Goal: Transaction & Acquisition: Purchase product/service

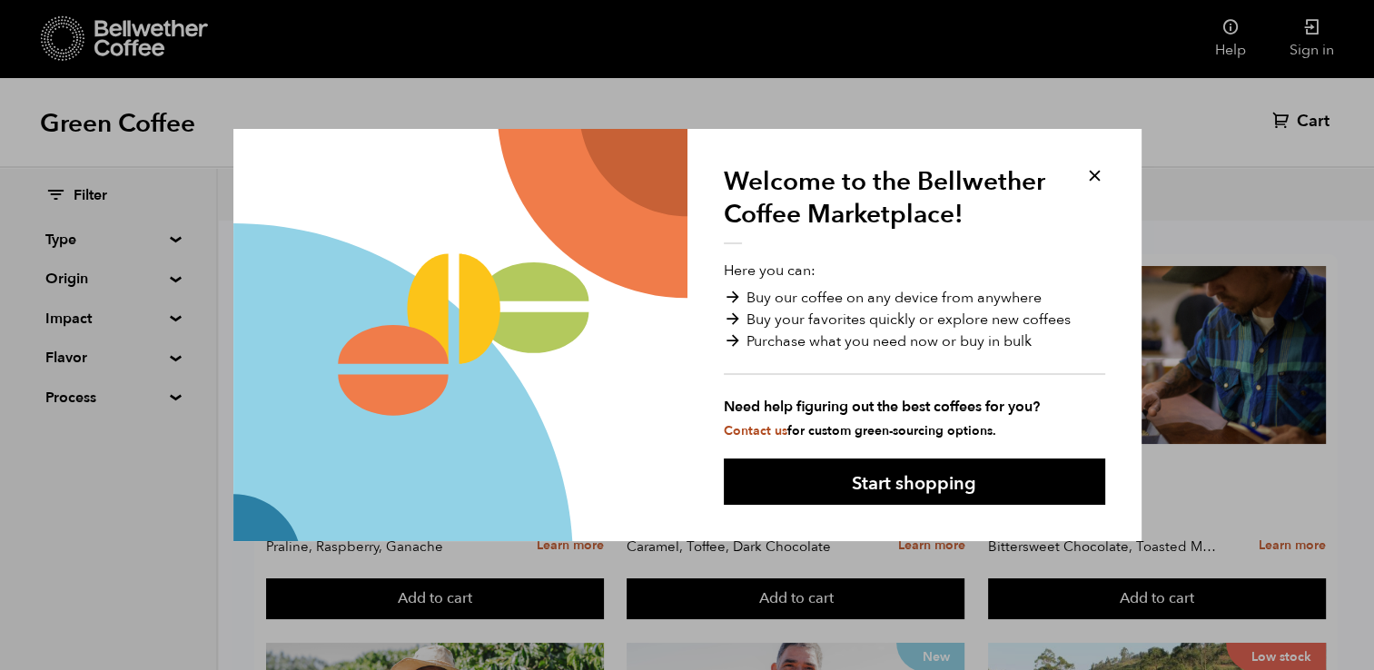
click at [1083, 187] on div "Welcome to the Bellwether Coffee Marketplace! Here you can: Buy our coffee on a…" at bounding box center [914, 335] width 454 height 413
click at [1100, 174] on button at bounding box center [1094, 175] width 21 height 21
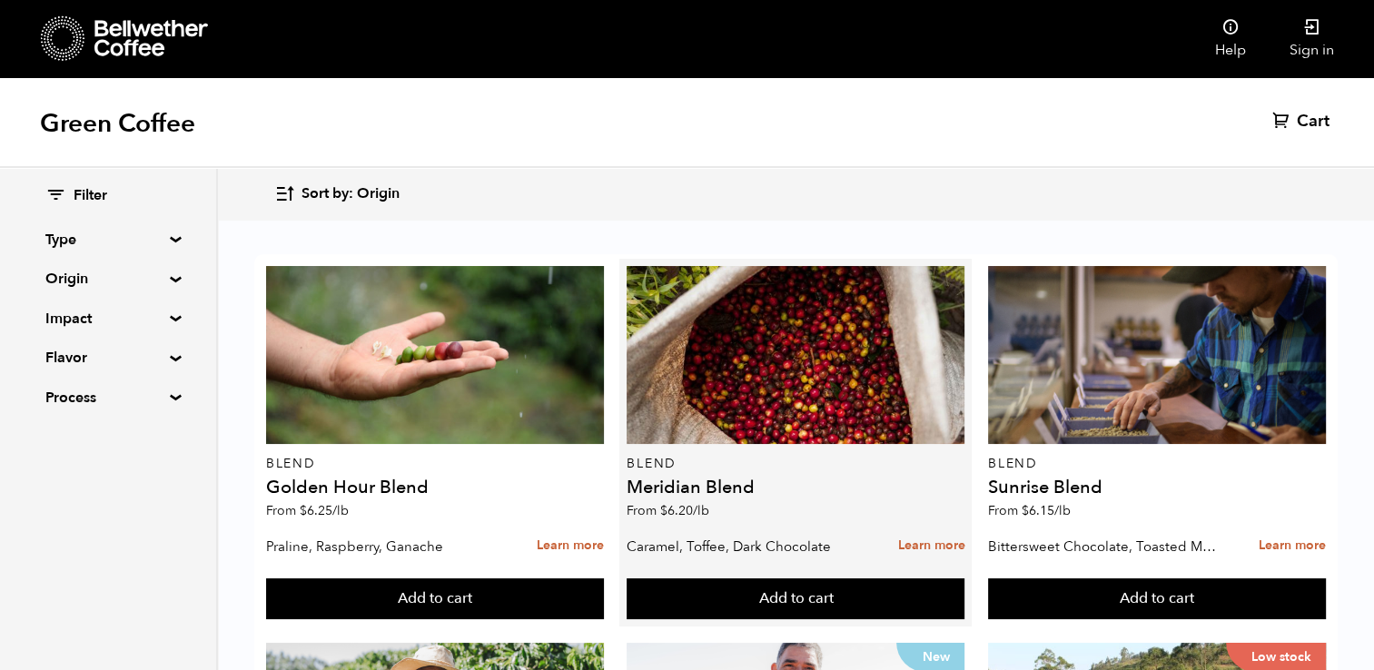
click at [906, 473] on div "Blend Meridian Blend From $ 6.20 /lb" at bounding box center [795, 397] width 338 height 262
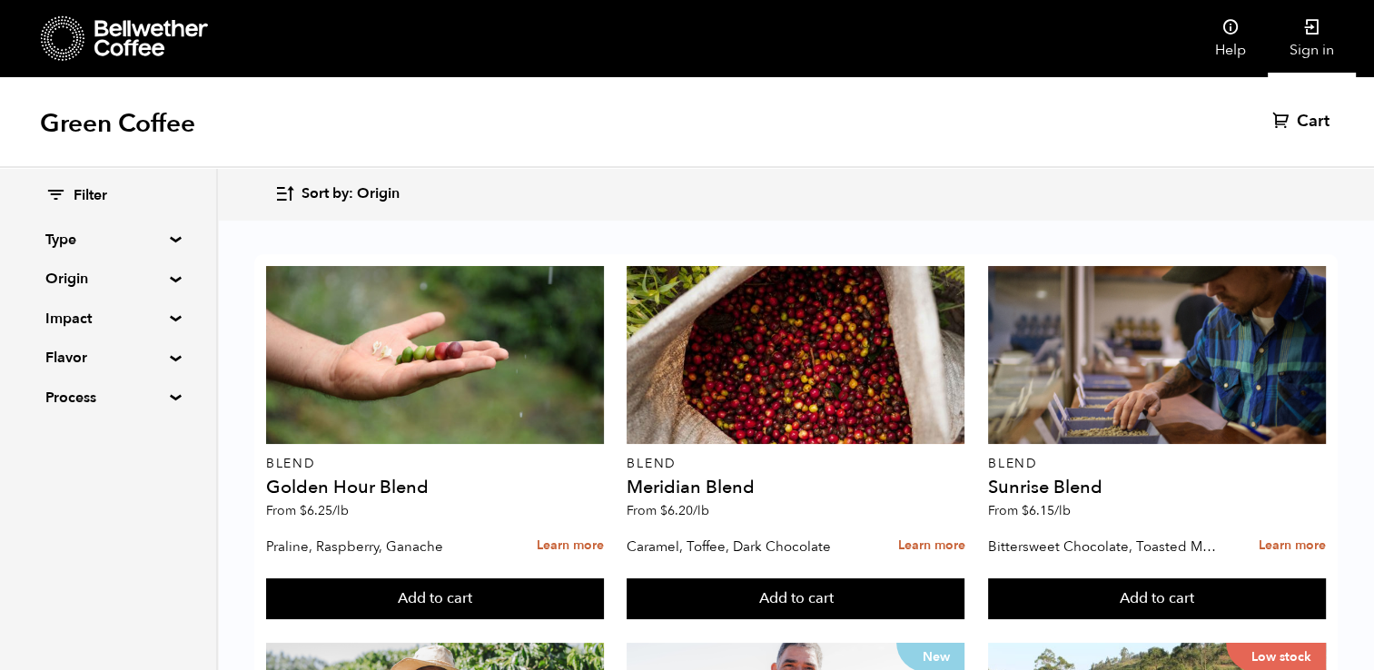
click at [1297, 49] on link "Sign in" at bounding box center [1312, 38] width 88 height 77
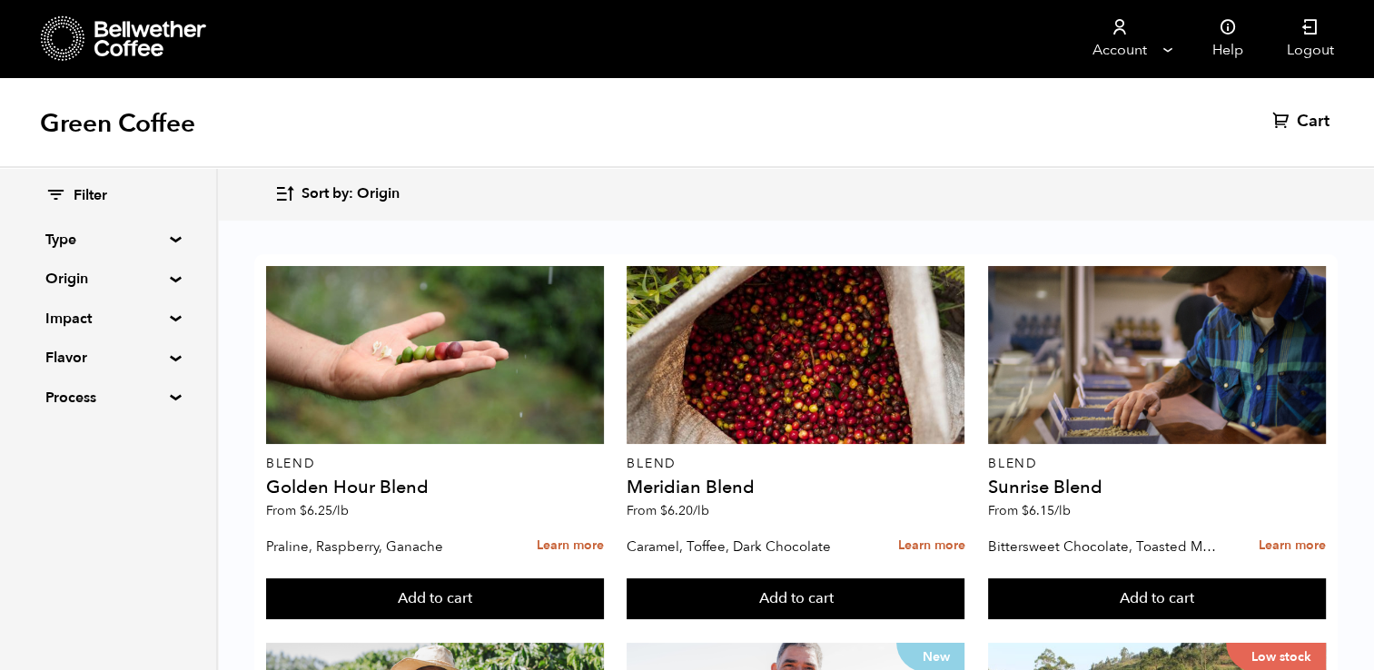
scroll to position [73, 0]
click at [407, 191] on div "Sort by: Origin Sort by: Origin Sort by: Most recent Sort by: Name Sort by: Pri…" at bounding box center [795, 194] width 1042 height 43
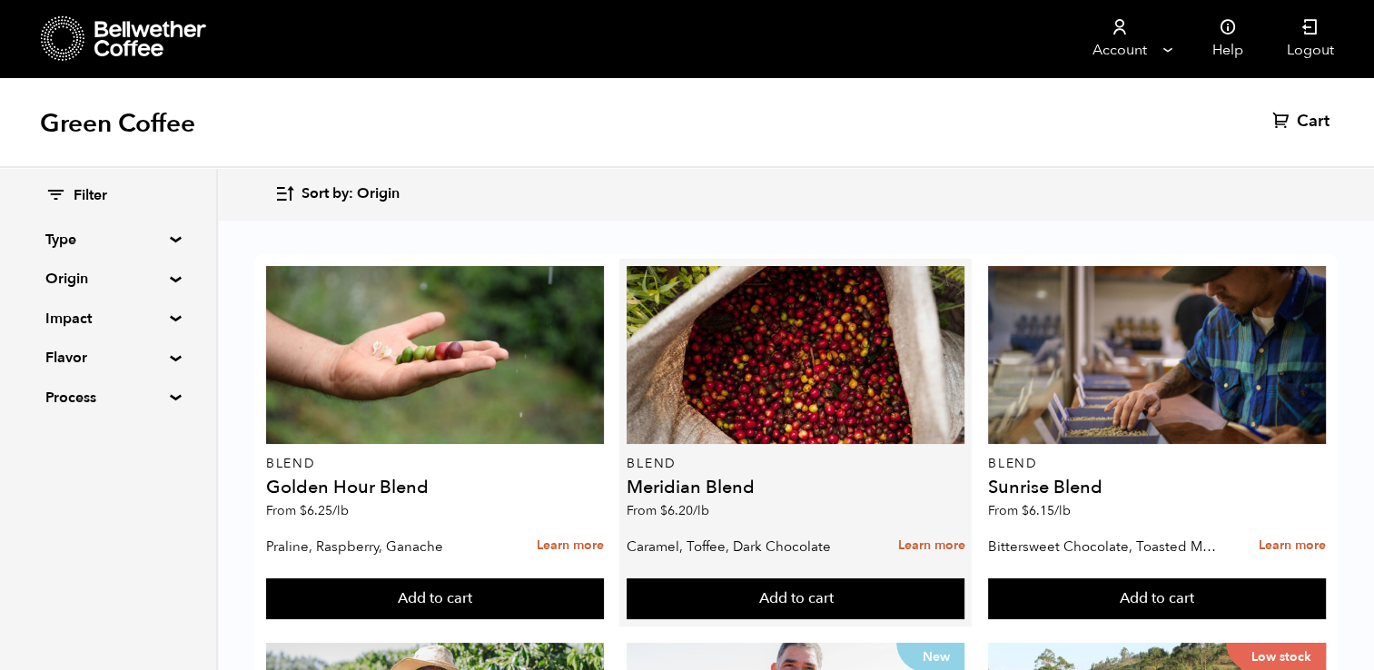
scroll to position [471, 0]
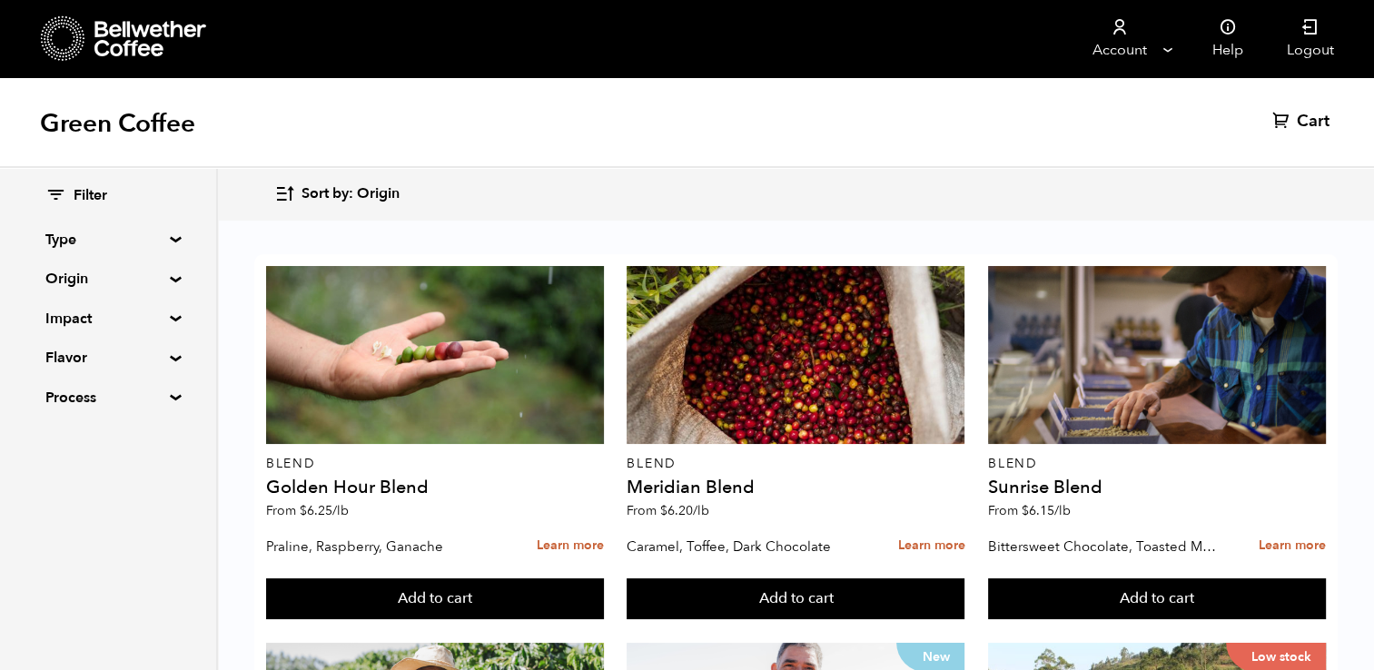
click at [171, 313] on div "Filter Type Blend Single Origin Decaf Seasonal Year Round Origin Blend Brazil B…" at bounding box center [108, 297] width 216 height 259
click at [169, 318] on summary "Impact" at bounding box center [107, 319] width 125 height 22
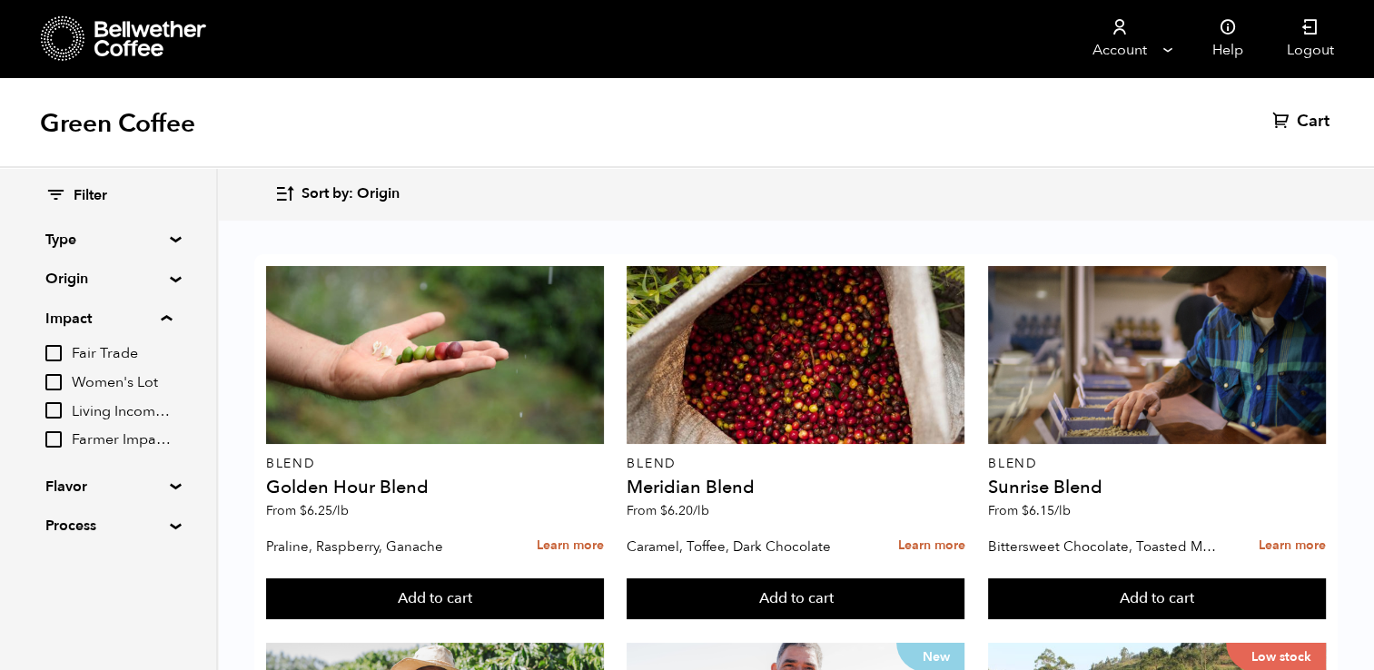
click at [166, 315] on summary "Impact" at bounding box center [108, 319] width 126 height 22
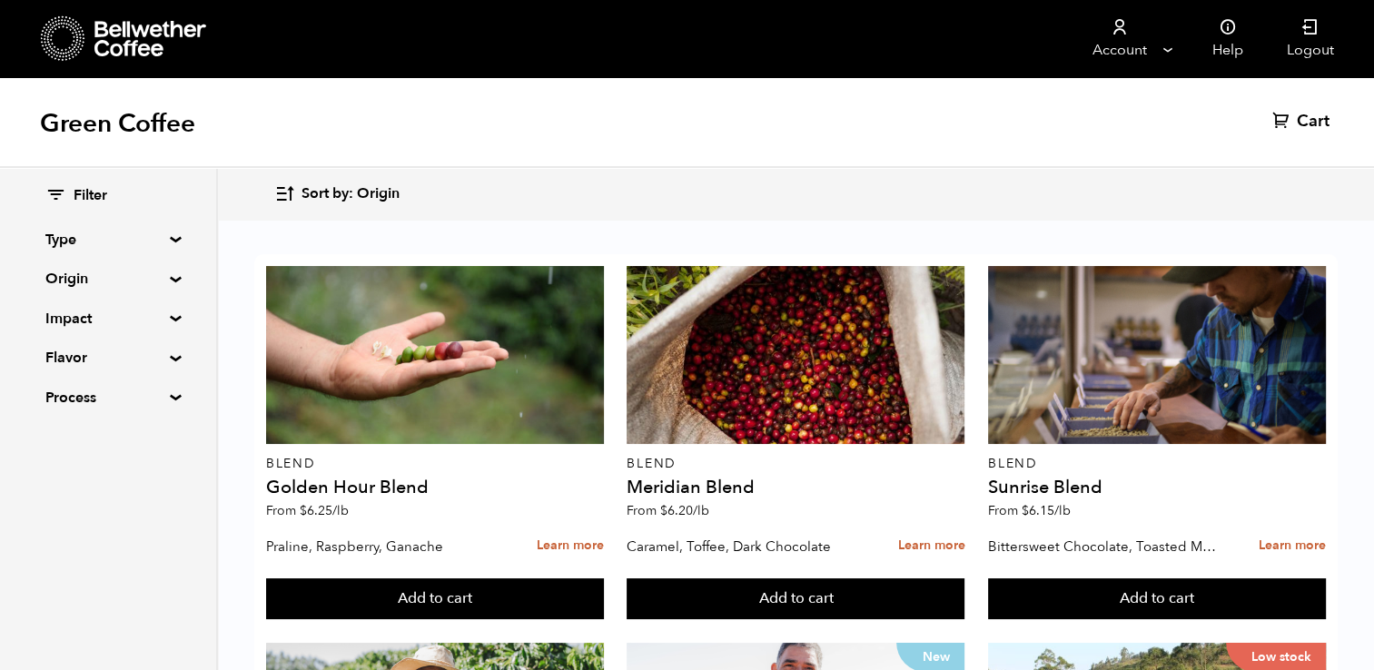
click at [166, 315] on summary "Impact" at bounding box center [107, 319] width 125 height 22
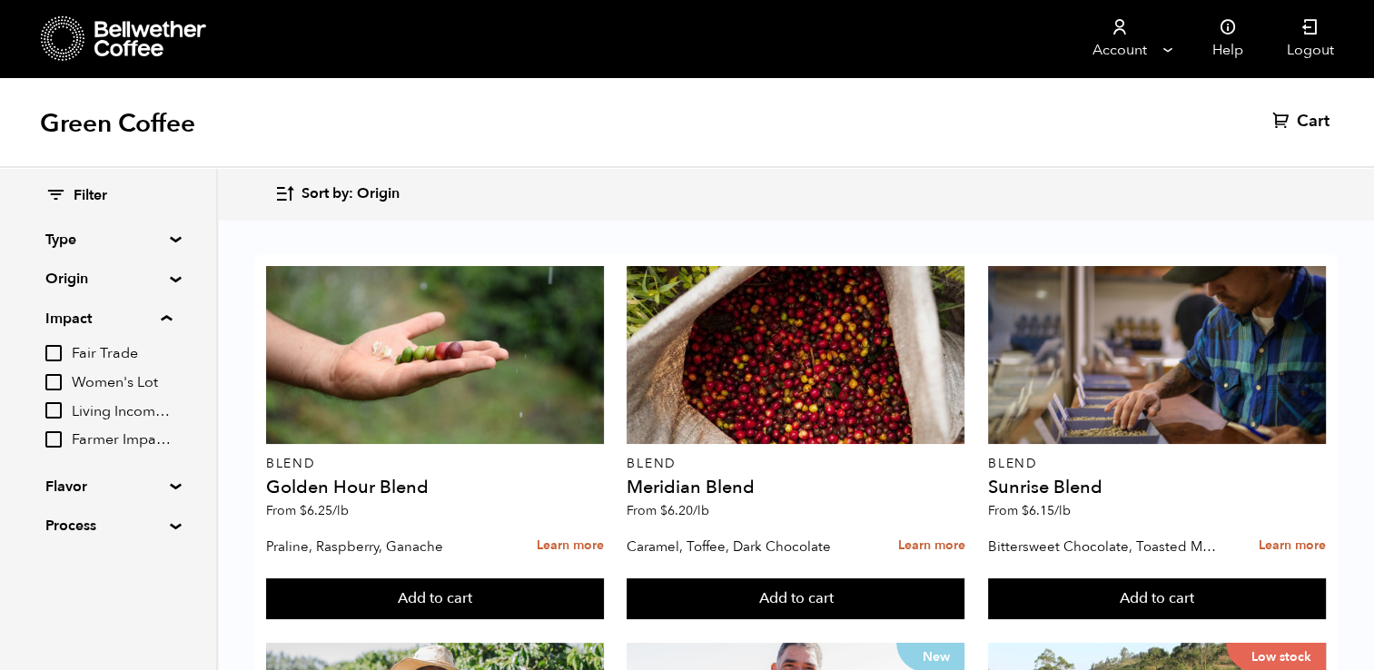
scroll to position [1318, 0]
click at [171, 487] on summary "Flavor" at bounding box center [107, 487] width 125 height 22
click at [172, 487] on summary "Flavor" at bounding box center [108, 487] width 126 height 22
click at [171, 274] on summary "Origin" at bounding box center [107, 279] width 125 height 22
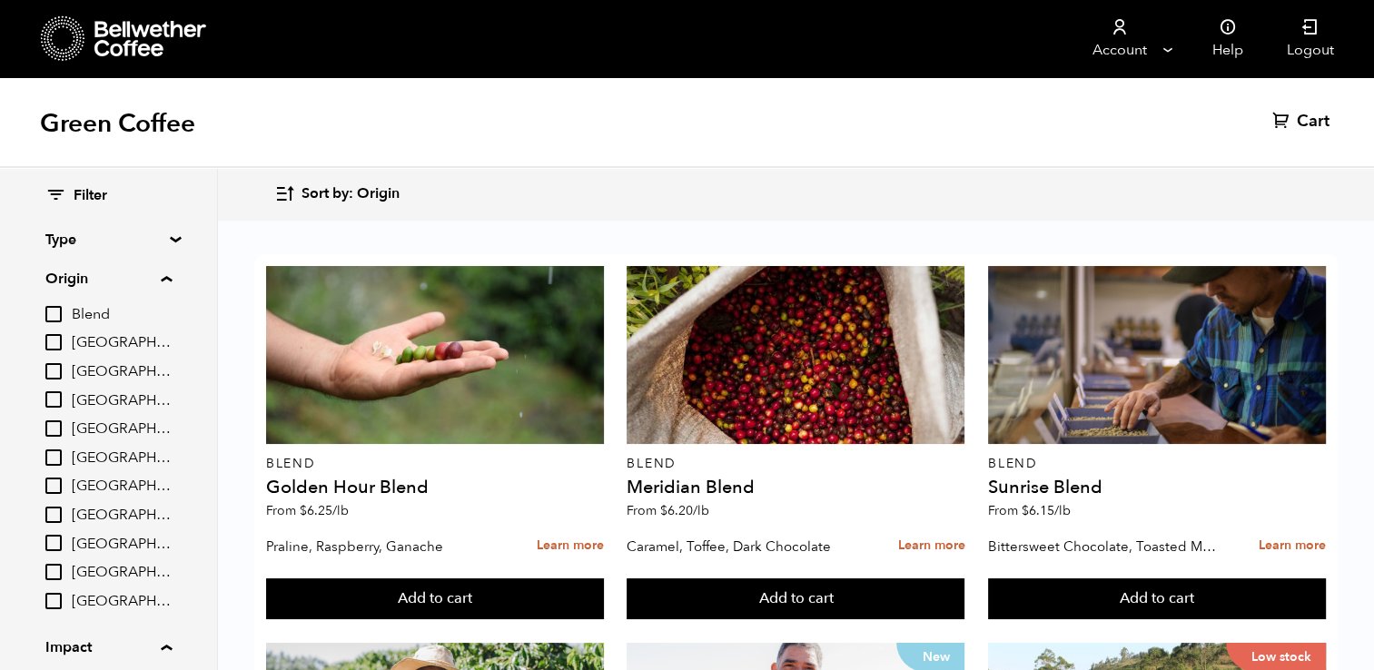
click at [51, 511] on input "Guatemala" at bounding box center [53, 515] width 16 height 16
checkbox input "true"
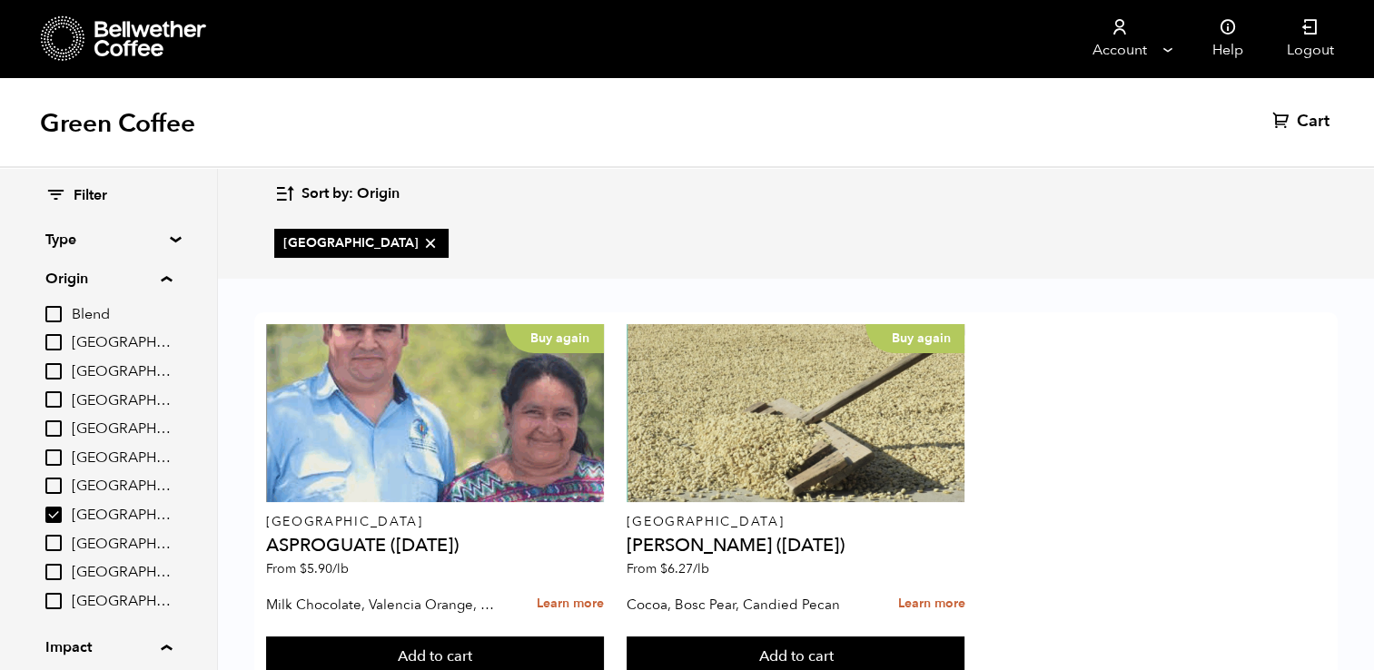
scroll to position [5, 0]
click at [51, 538] on input "[GEOGRAPHIC_DATA]" at bounding box center [53, 543] width 16 height 16
checkbox input "true"
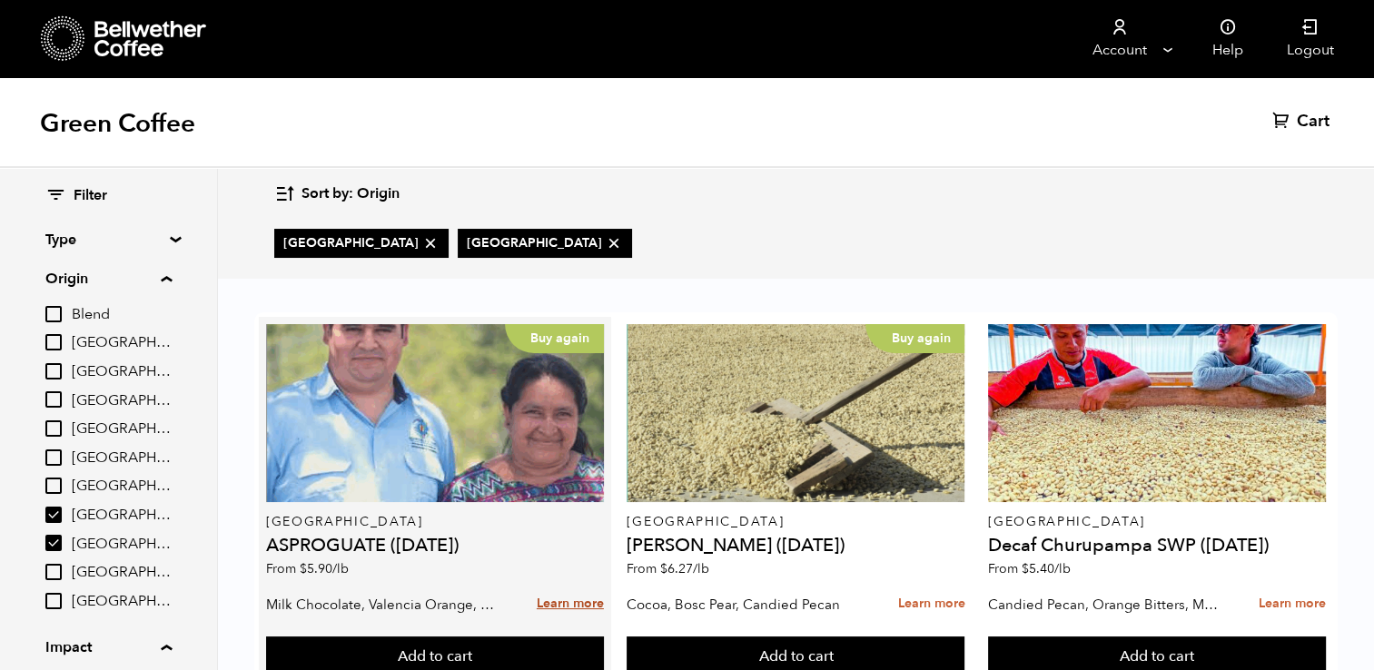
scroll to position [3, 0]
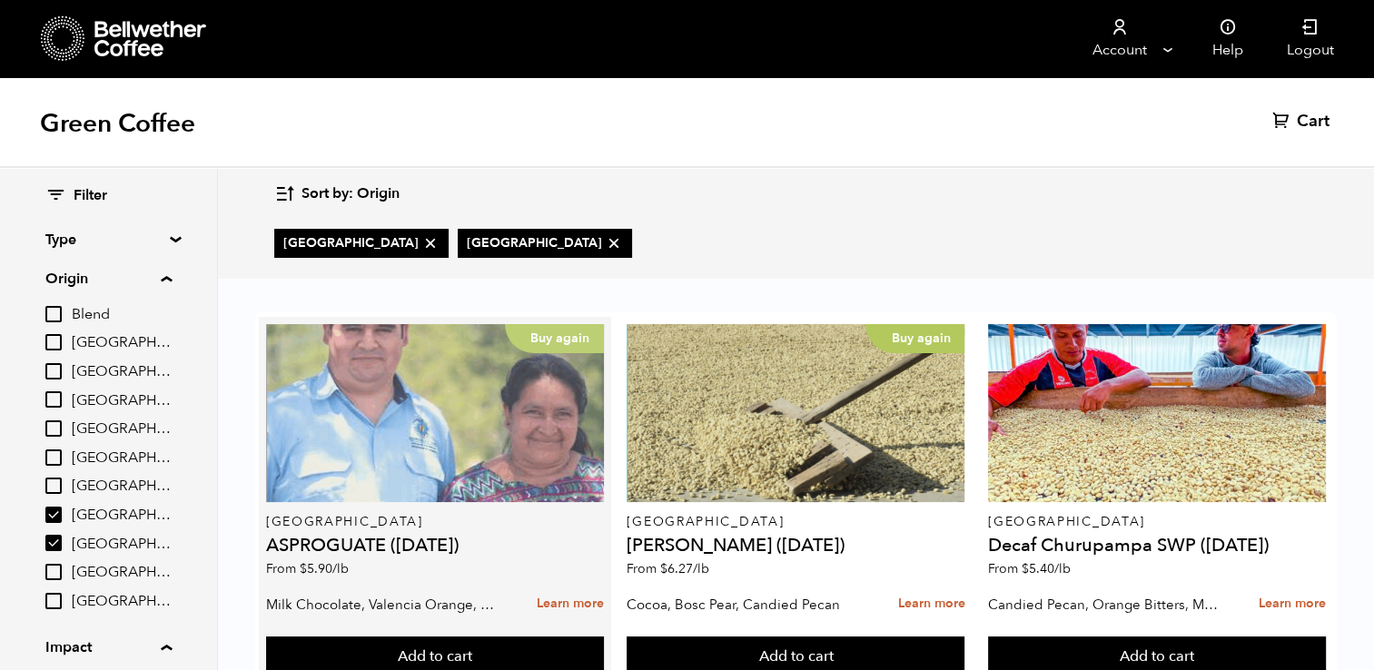
click at [512, 417] on div "Buy again" at bounding box center [435, 413] width 338 height 178
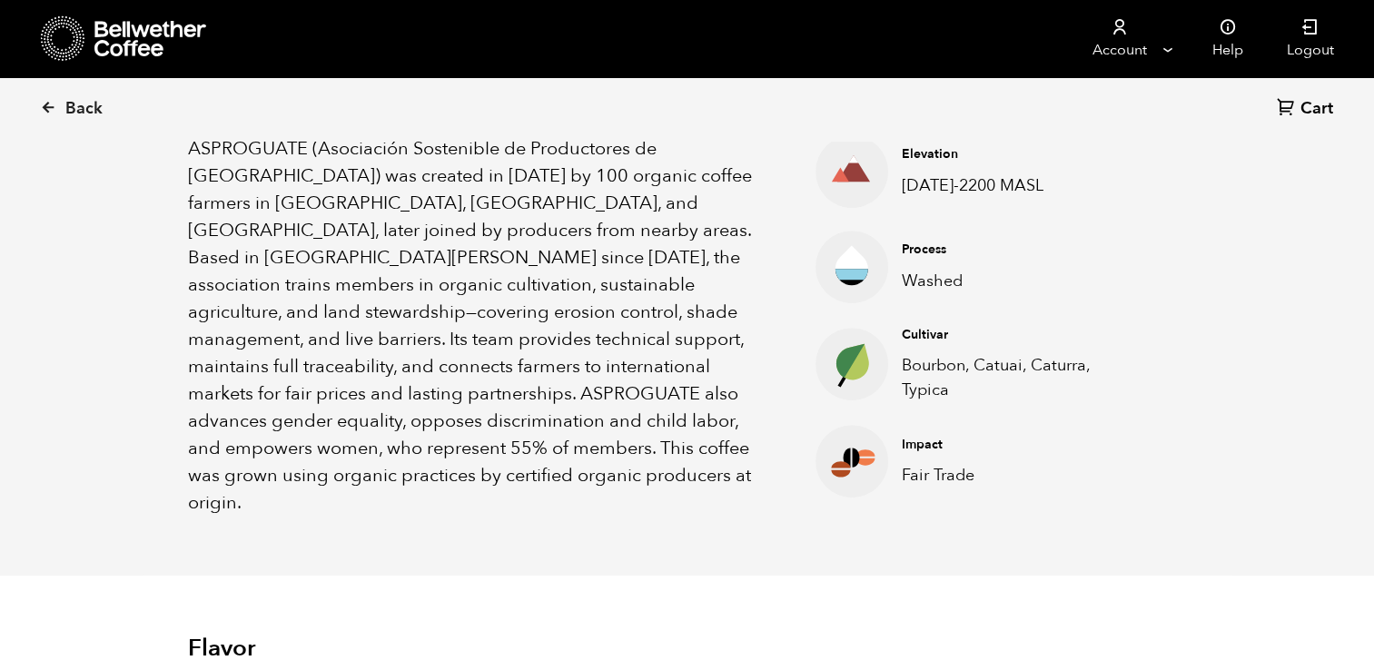
scroll to position [650, 0]
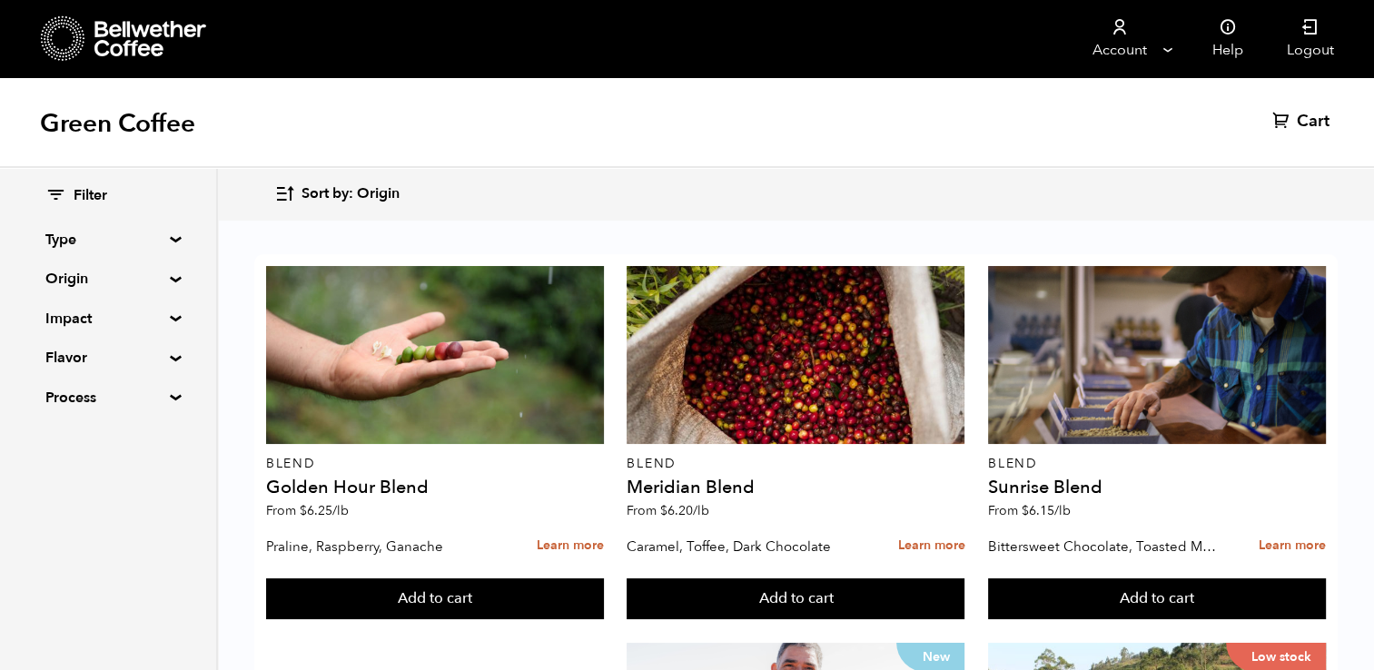
scroll to position [1511, 0]
click at [171, 274] on summary "Origin" at bounding box center [107, 279] width 125 height 22
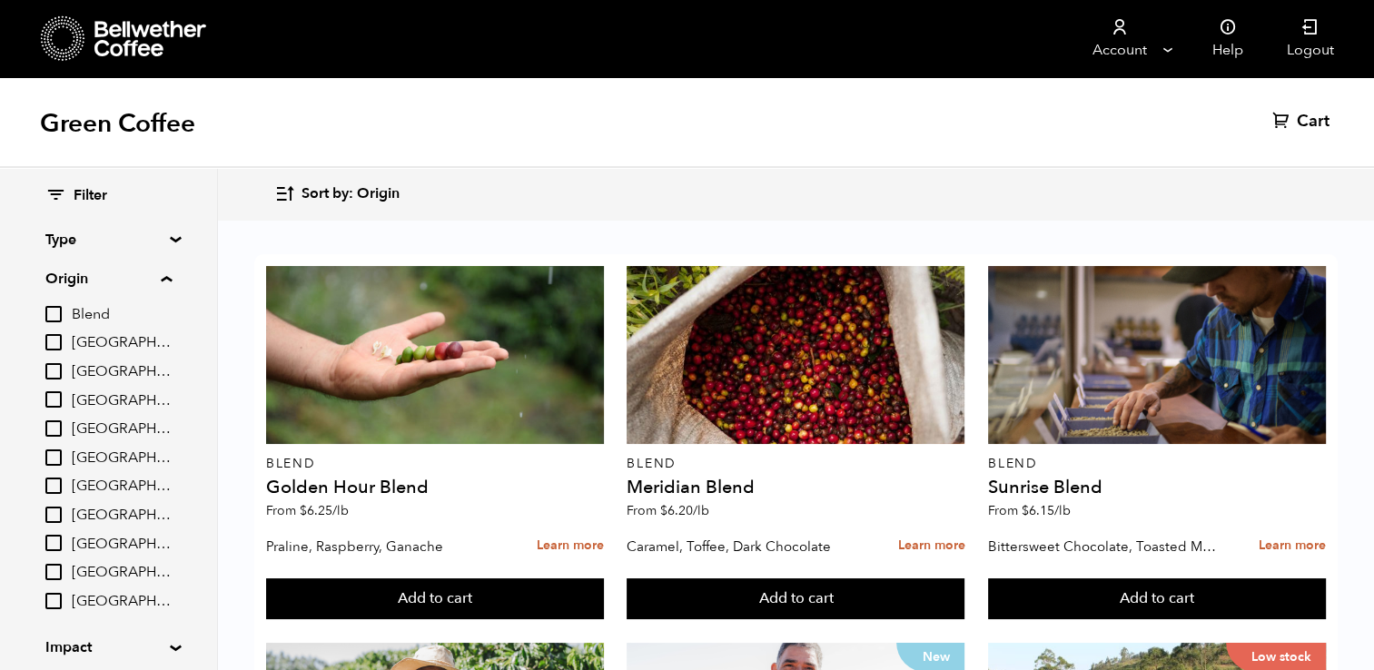
click at [62, 397] on input "[GEOGRAPHIC_DATA]" at bounding box center [53, 399] width 16 height 16
checkbox input "true"
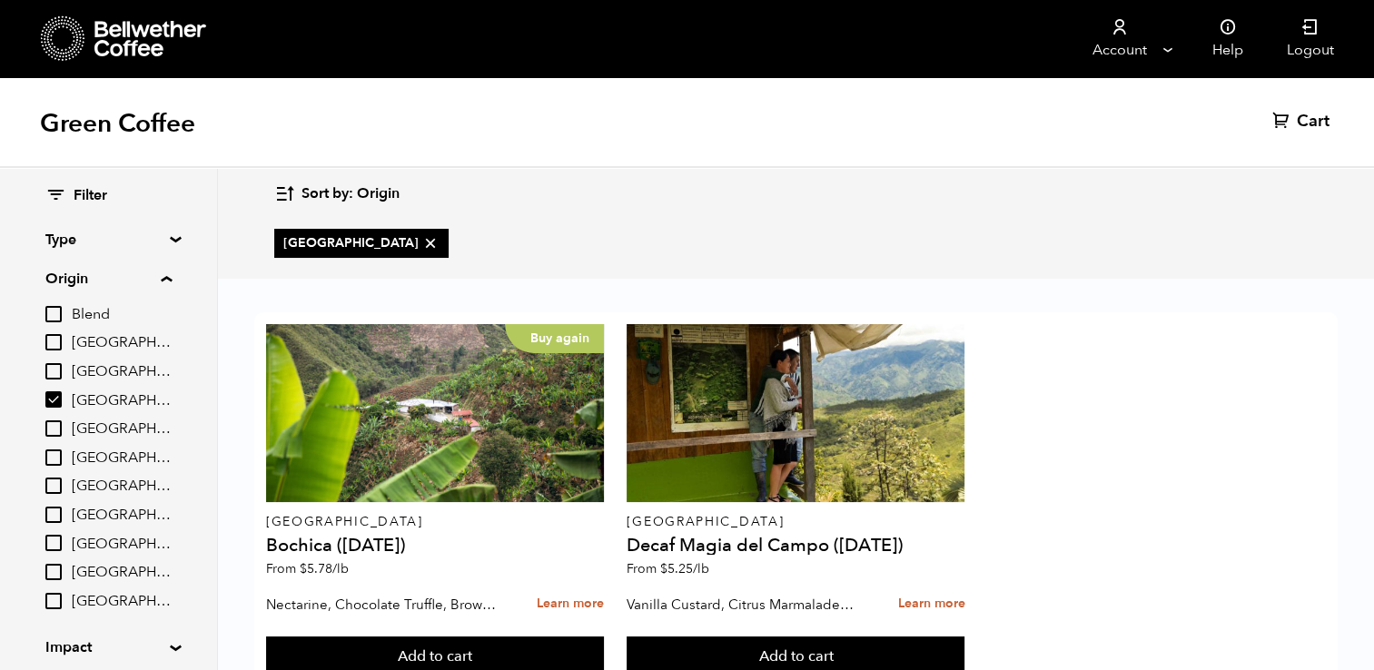
scroll to position [64, 0]
click at [54, 510] on input "[GEOGRAPHIC_DATA]" at bounding box center [53, 515] width 16 height 16
checkbox input "true"
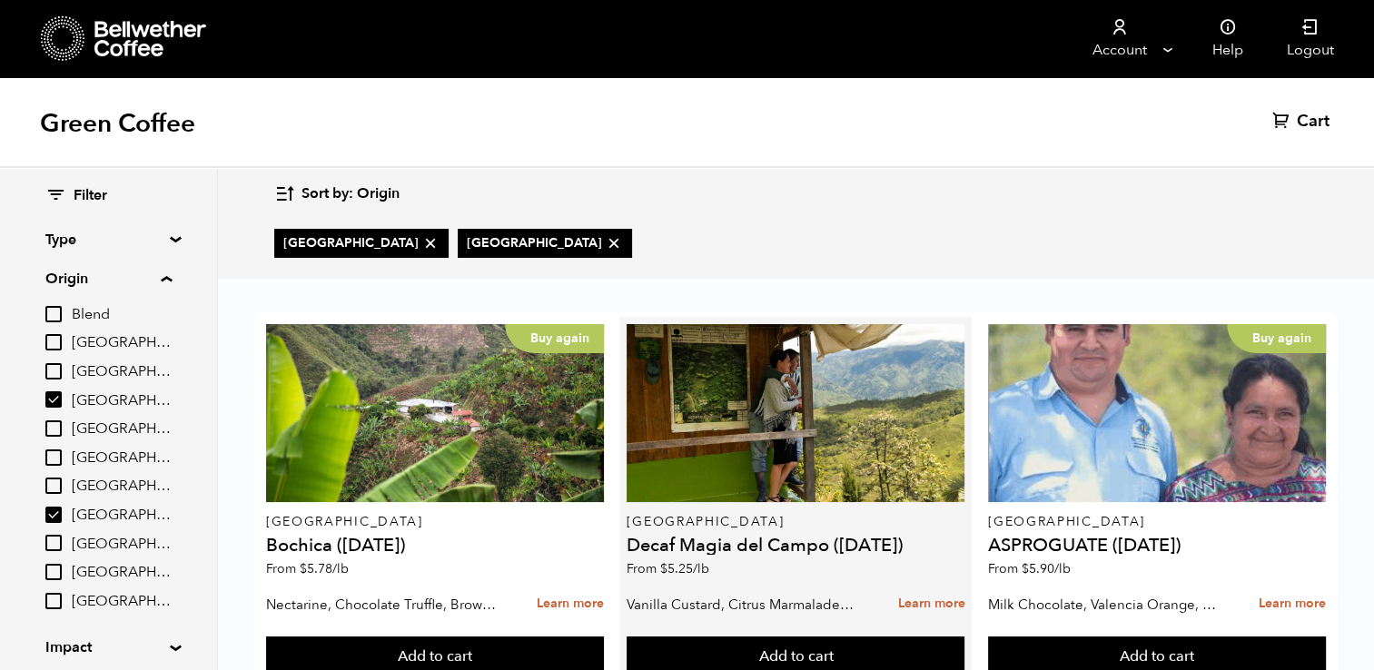
scroll to position [148, 0]
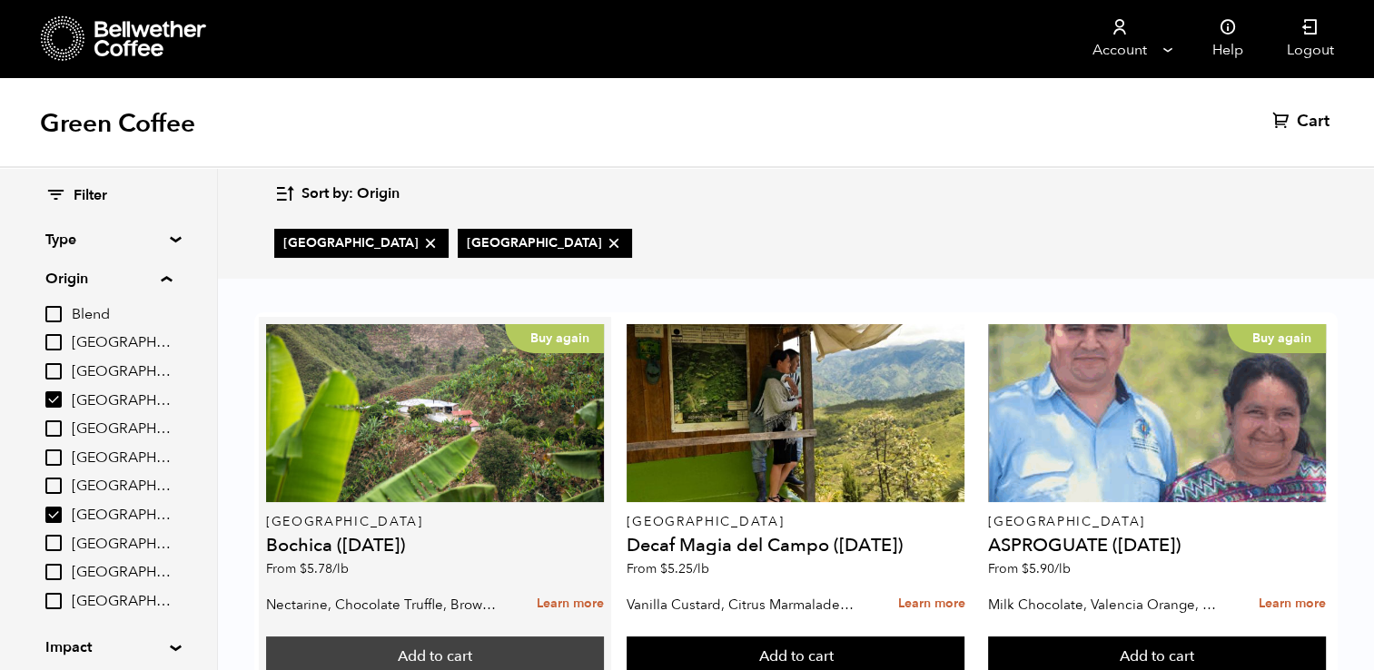
click at [429, 636] on button "Add to cart" at bounding box center [435, 657] width 338 height 42
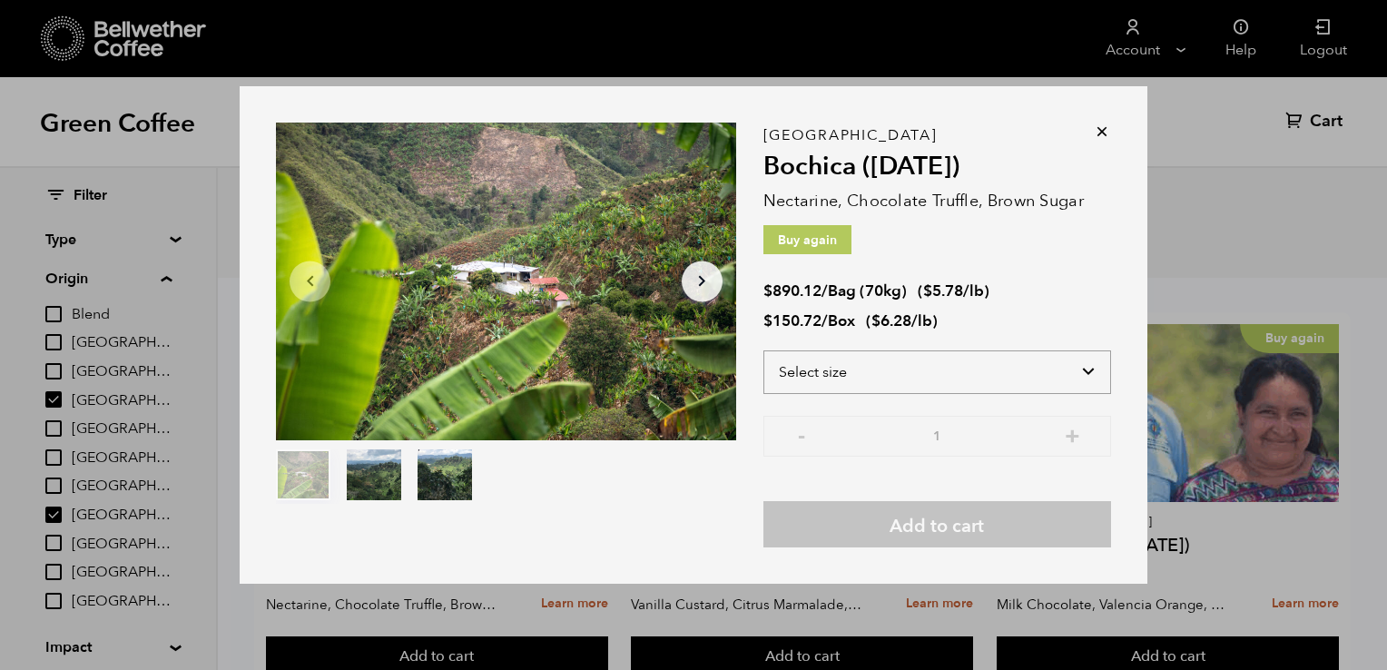
click at [875, 380] on select "Select size Bag (70kg) (154 lbs) Box (24 lbs)" at bounding box center [938, 372] width 348 height 44
select select "bag"
click at [764, 350] on select "Select size Bag (70kg) (154 lbs) Box (24 lbs)" at bounding box center [938, 372] width 348 height 44
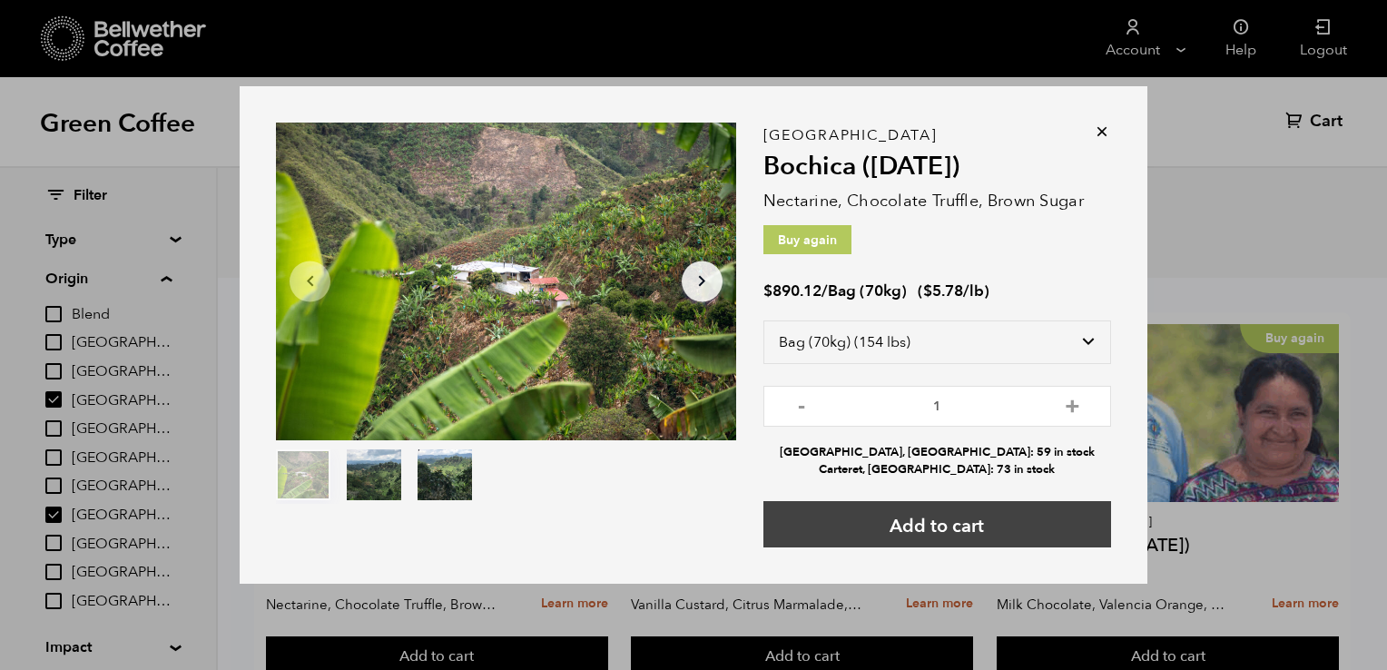
click at [902, 524] on button "Add to cart" at bounding box center [938, 524] width 348 height 46
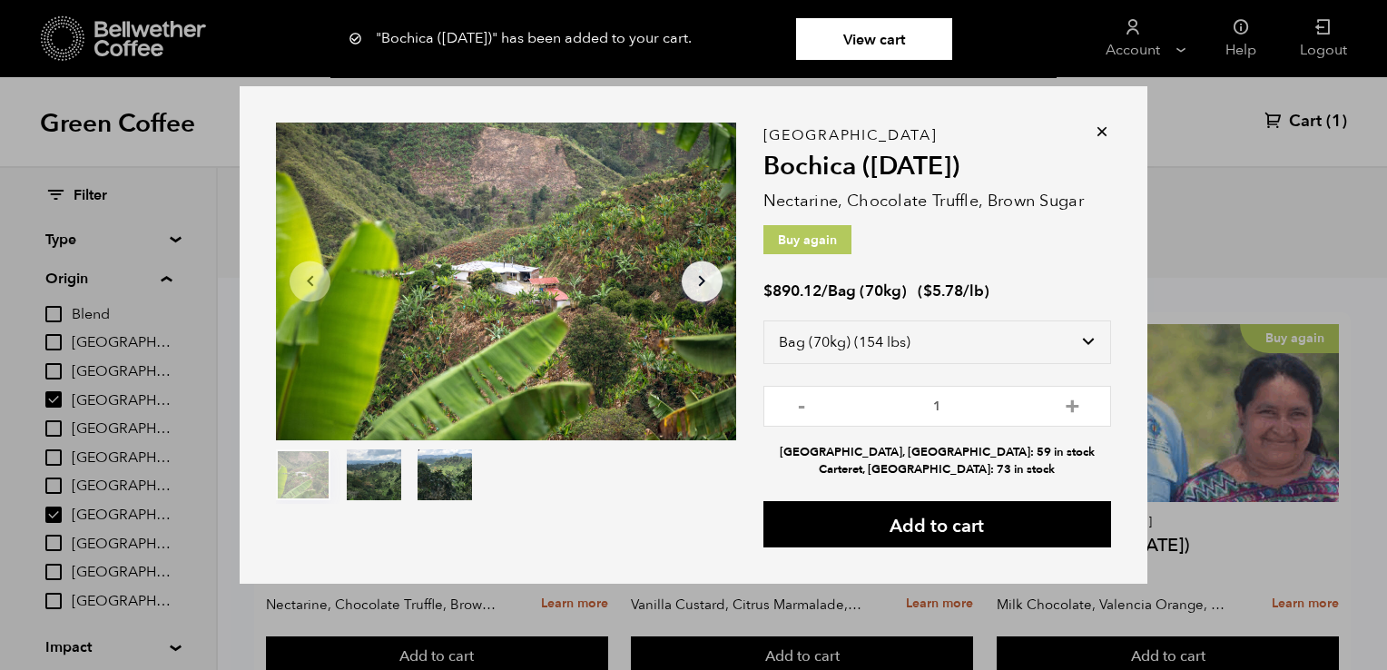
click at [1161, 130] on div "Item 1 of 3 Arrow Left Arrow Right item 0 item 1 item 2 Item 1 of 3 "Bochica (J…" at bounding box center [693, 335] width 1387 height 670
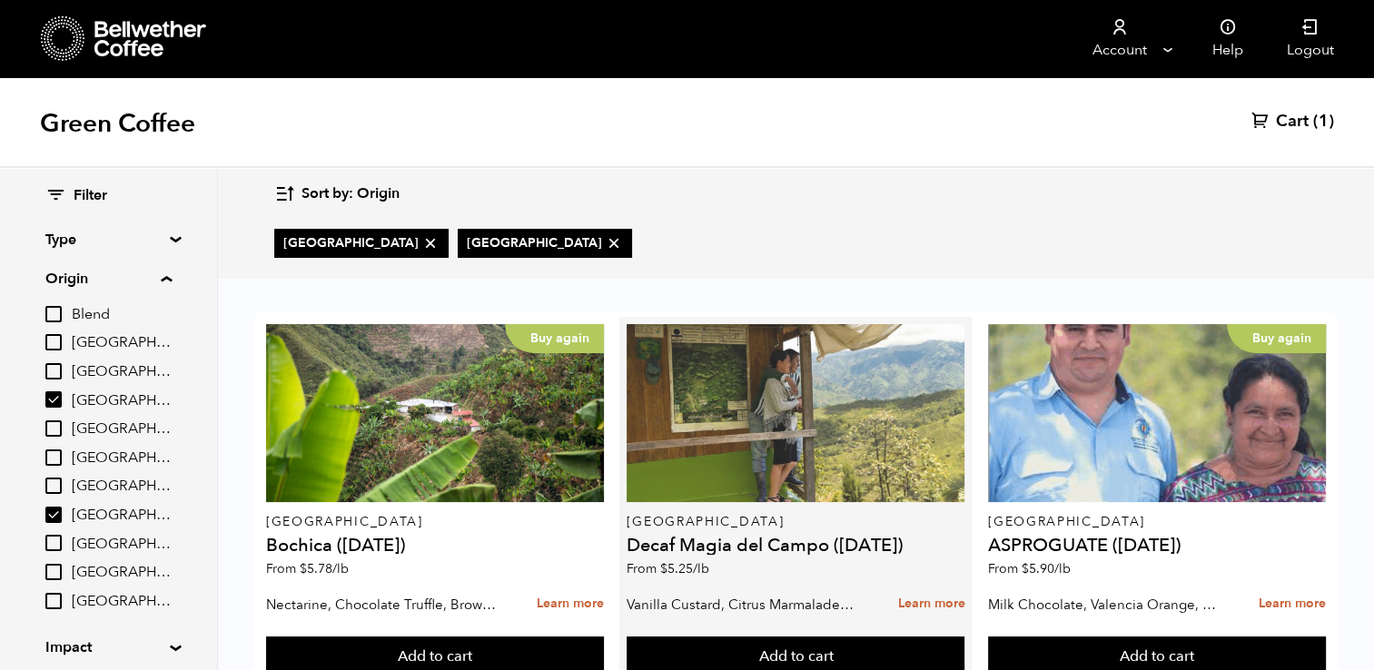
scroll to position [25, 0]
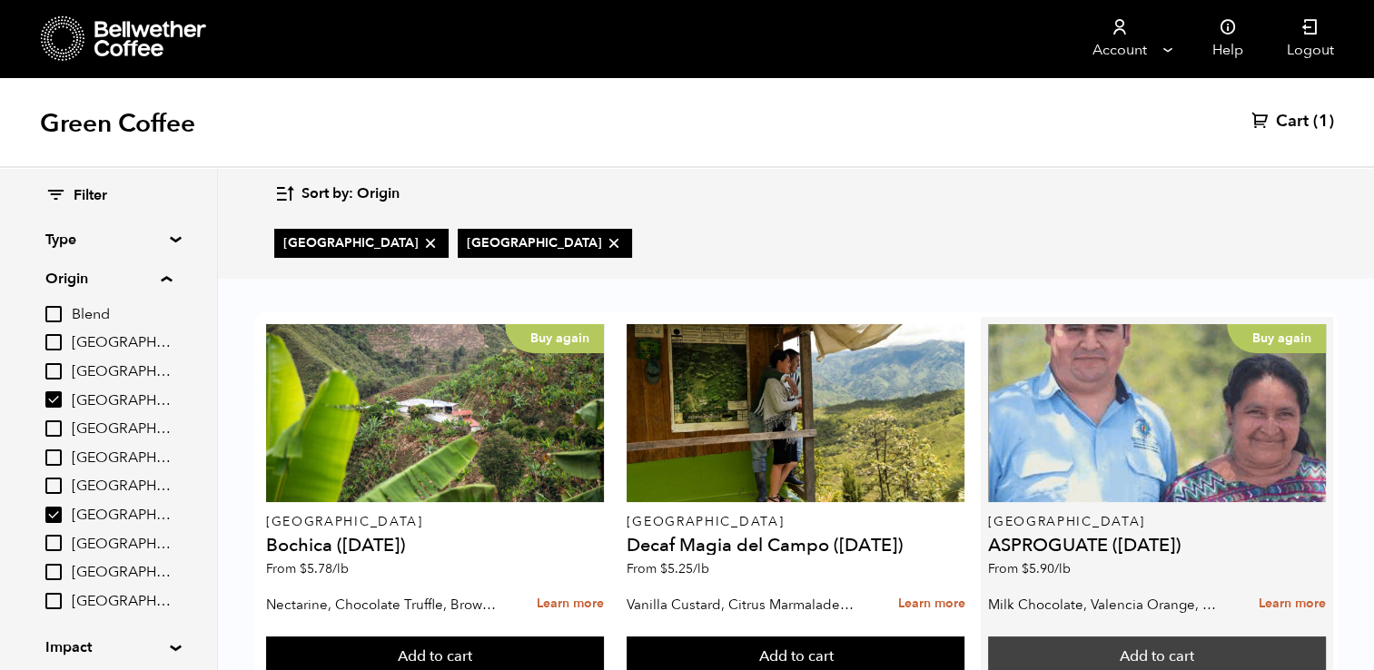
click at [1127, 636] on button "Add to cart" at bounding box center [1157, 657] width 338 height 42
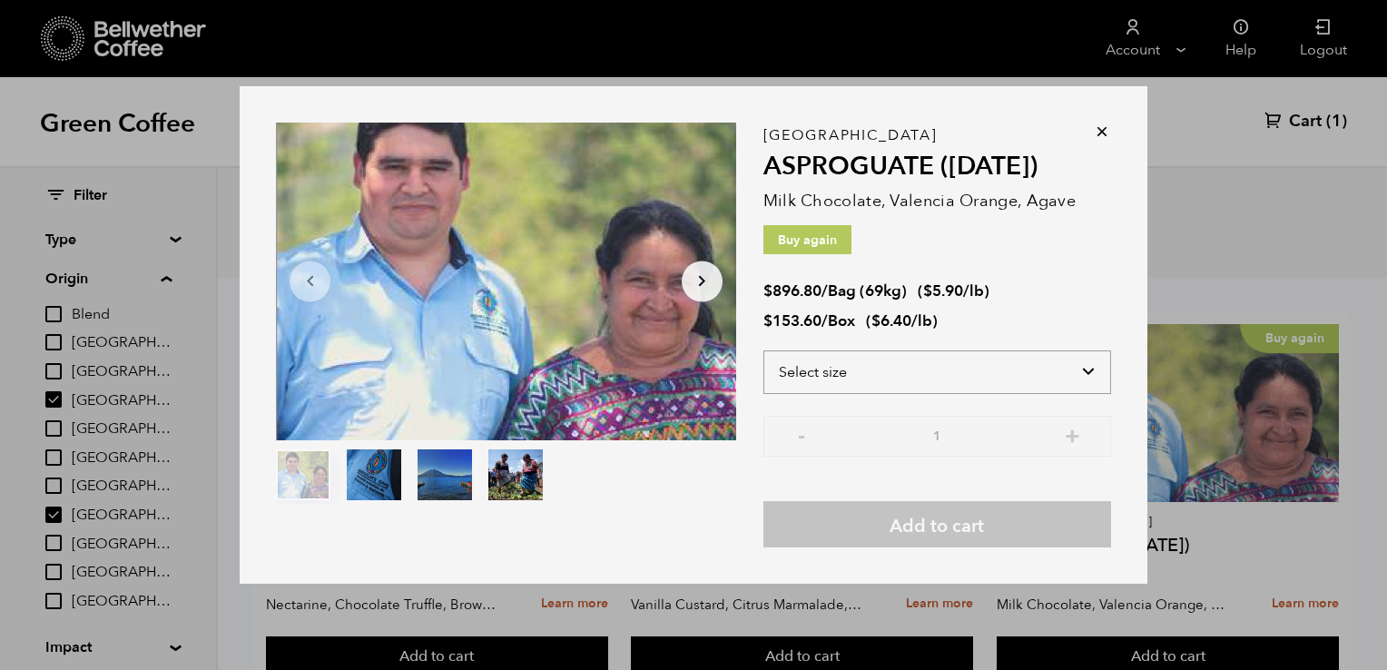
click at [843, 372] on select "Select size Bag (69kg) (152 lbs) Box (24 lbs)" at bounding box center [938, 372] width 348 height 44
select select "bag-2"
click at [764, 350] on select "Select size Bag (69kg) (152 lbs) Box (24 lbs)" at bounding box center [938, 372] width 348 height 44
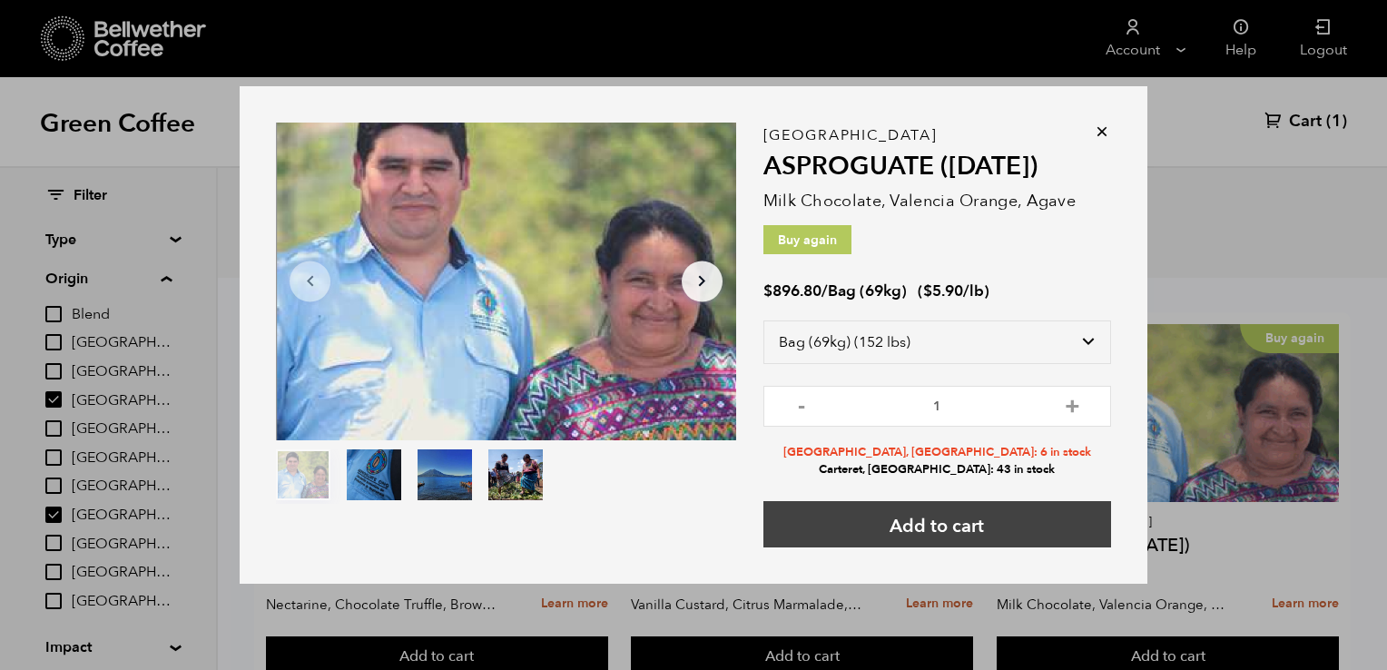
click at [941, 531] on button "Add to cart" at bounding box center [938, 524] width 348 height 46
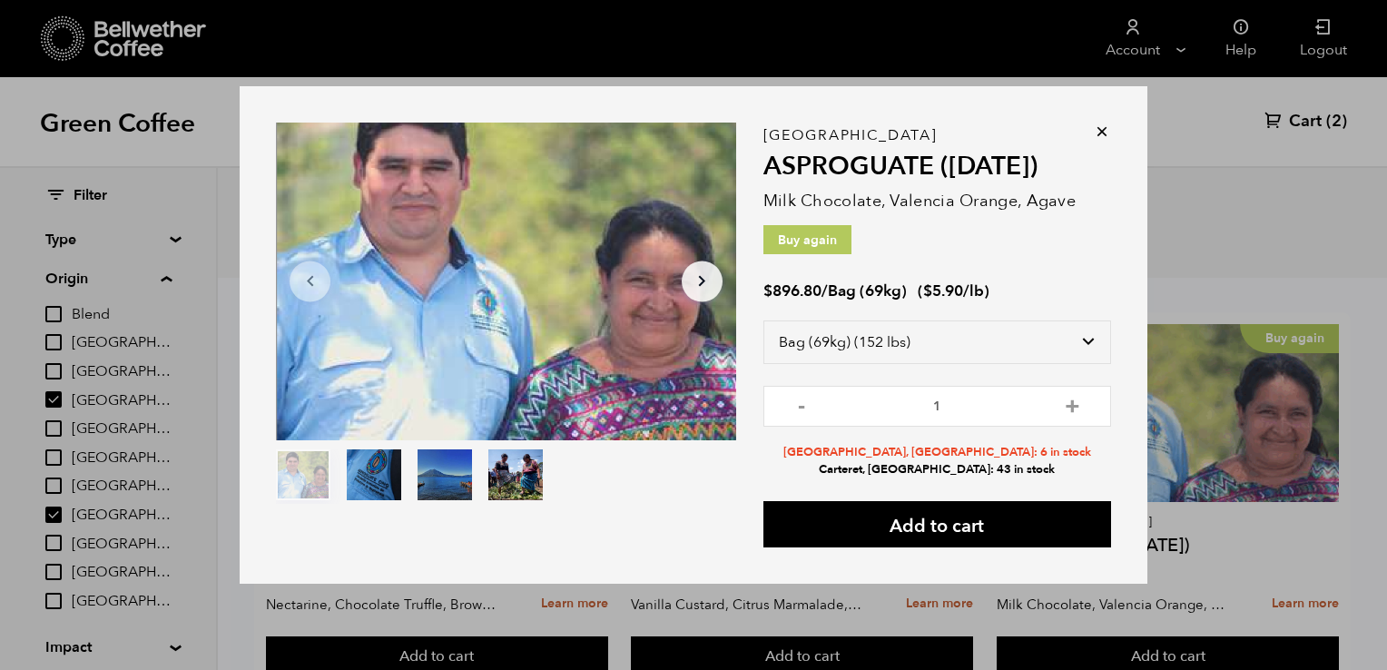
click at [1102, 134] on icon at bounding box center [1102, 132] width 18 height 18
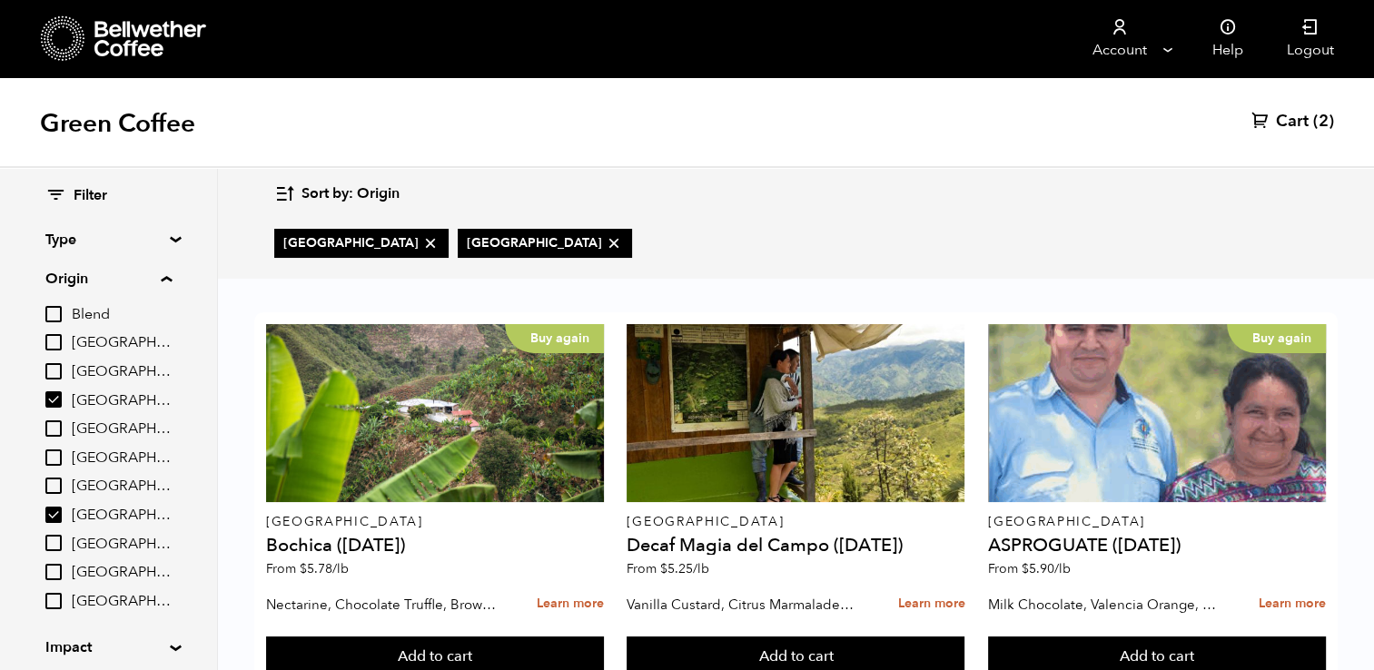
click at [1304, 125] on span "Cart" at bounding box center [1292, 122] width 33 height 22
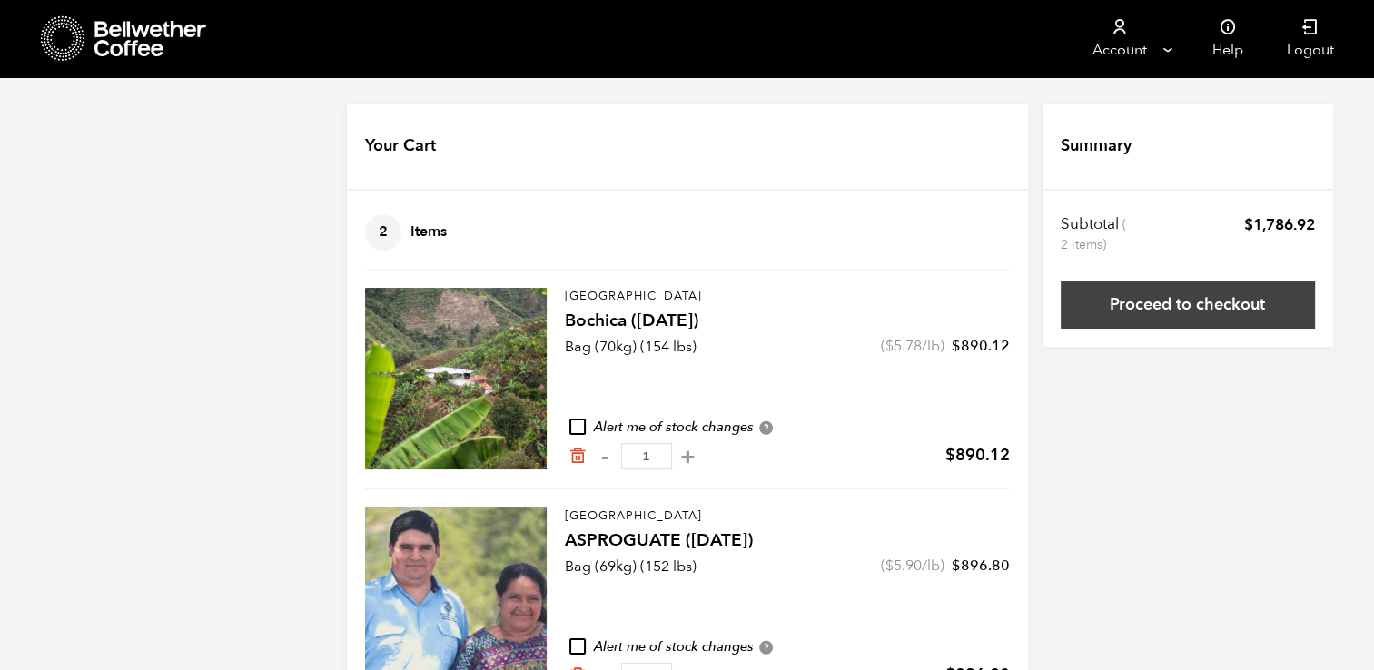
click at [1240, 312] on link "Proceed to checkout" at bounding box center [1187, 304] width 254 height 47
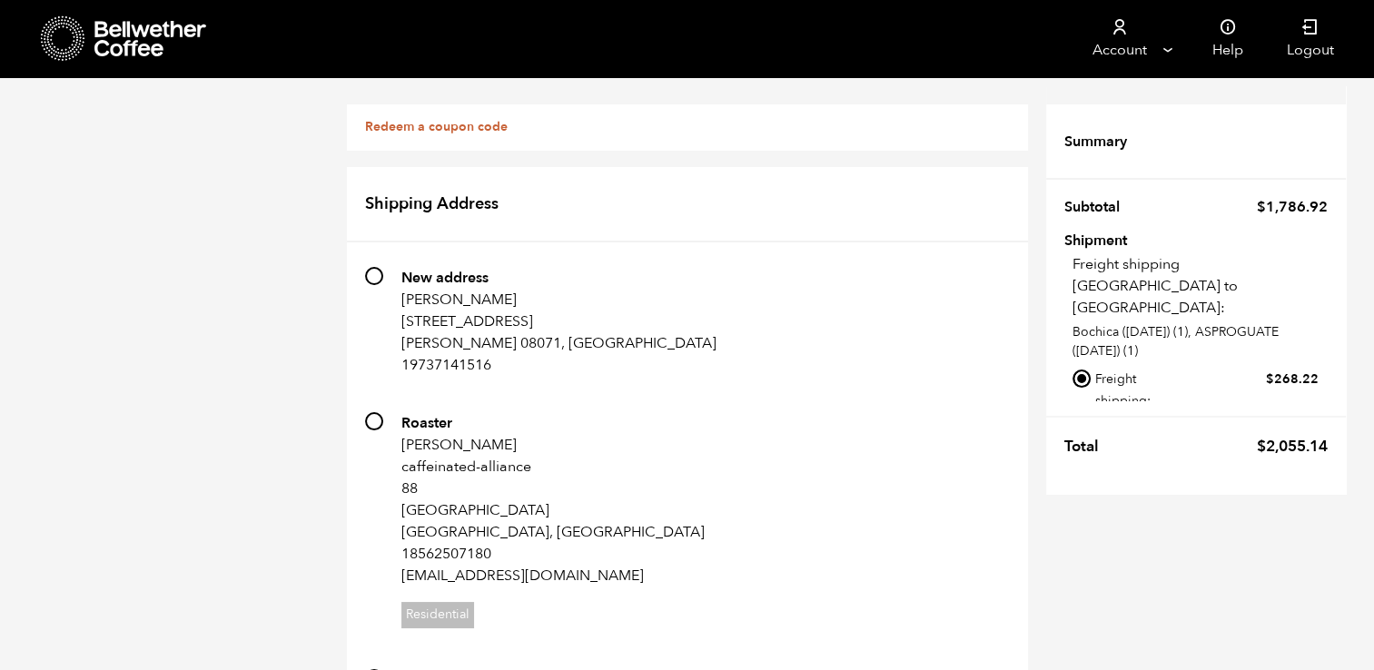
click at [1104, 424] on label "Local pickup - [GEOGRAPHIC_DATA], [GEOGRAPHIC_DATA]" at bounding box center [1206, 446] width 222 height 45
click at [1090, 427] on input "Local pickup - [GEOGRAPHIC_DATA], [GEOGRAPHIC_DATA]" at bounding box center [1081, 436] width 18 height 18
radio input "true"
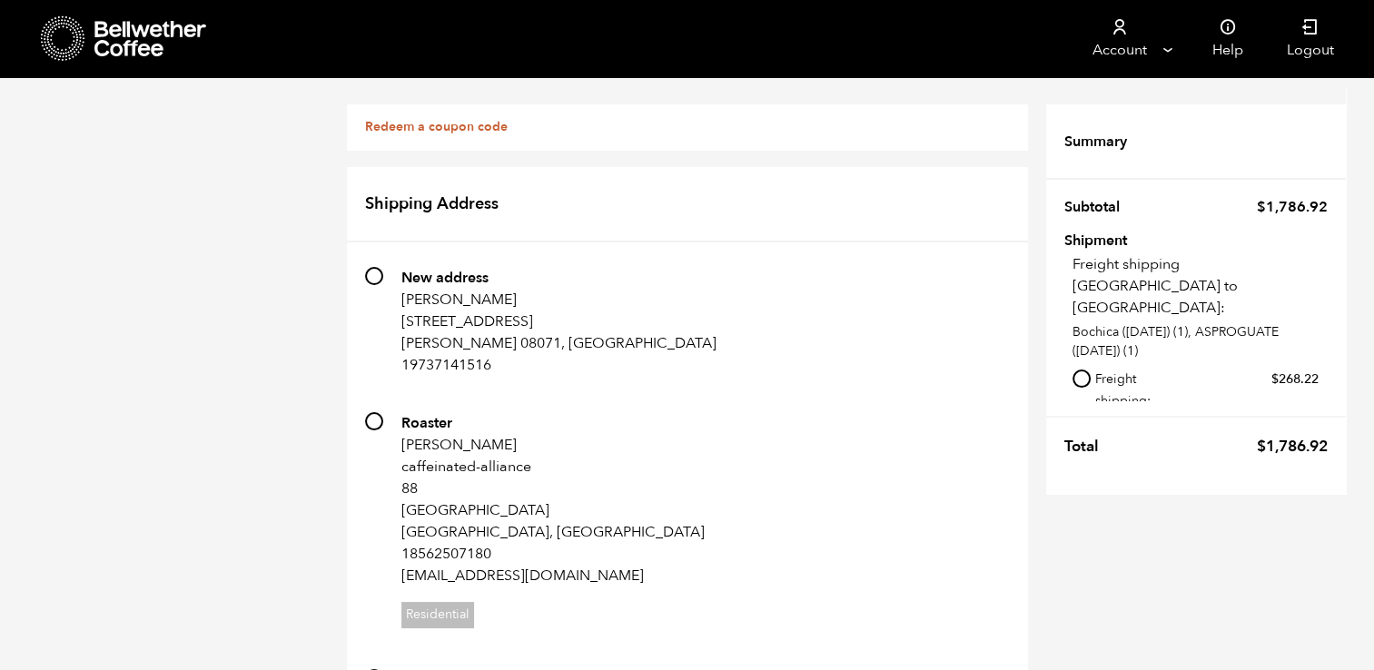
radio input "true"
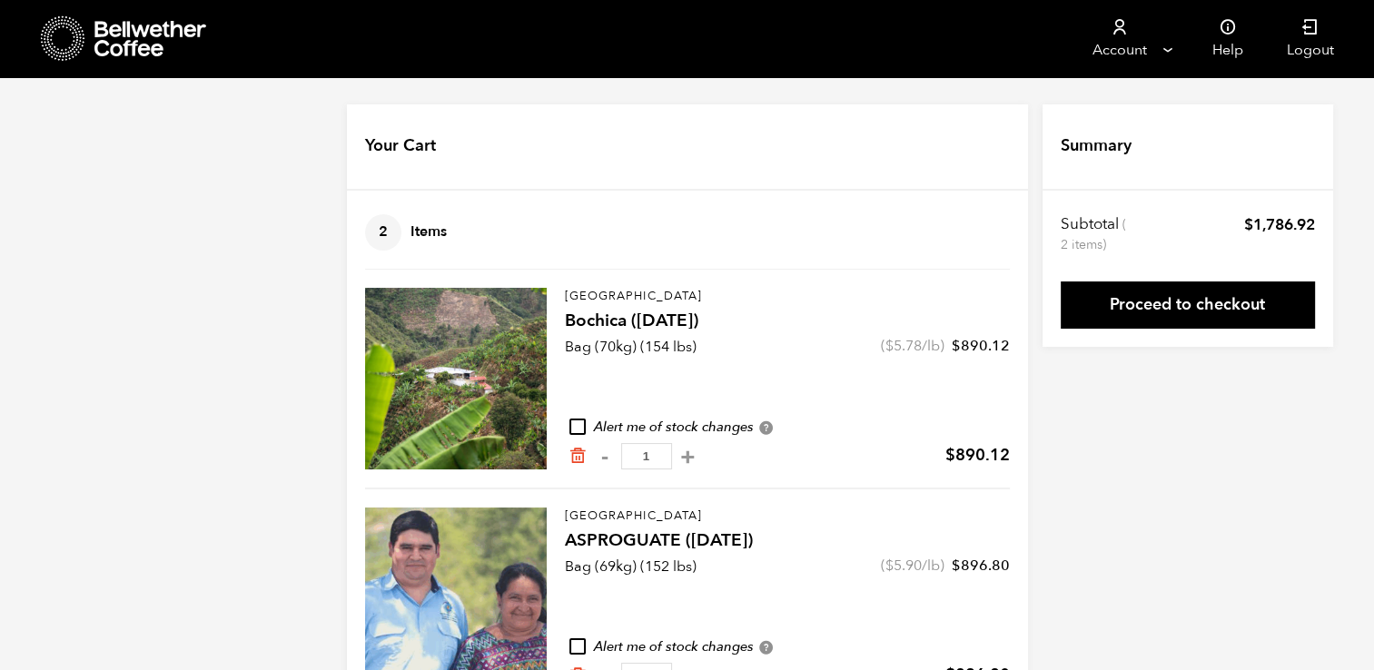
scroll to position [64, 0]
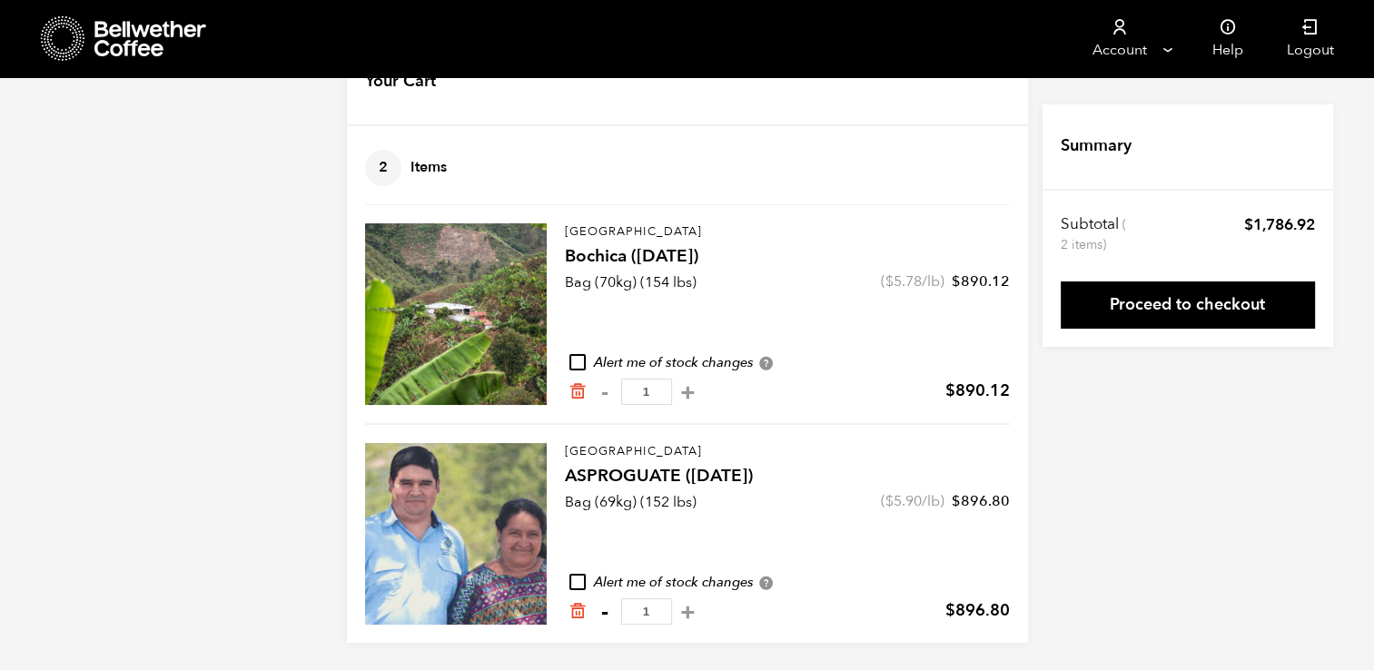
click at [607, 615] on button "-" at bounding box center [605, 612] width 23 height 18
type input "0"
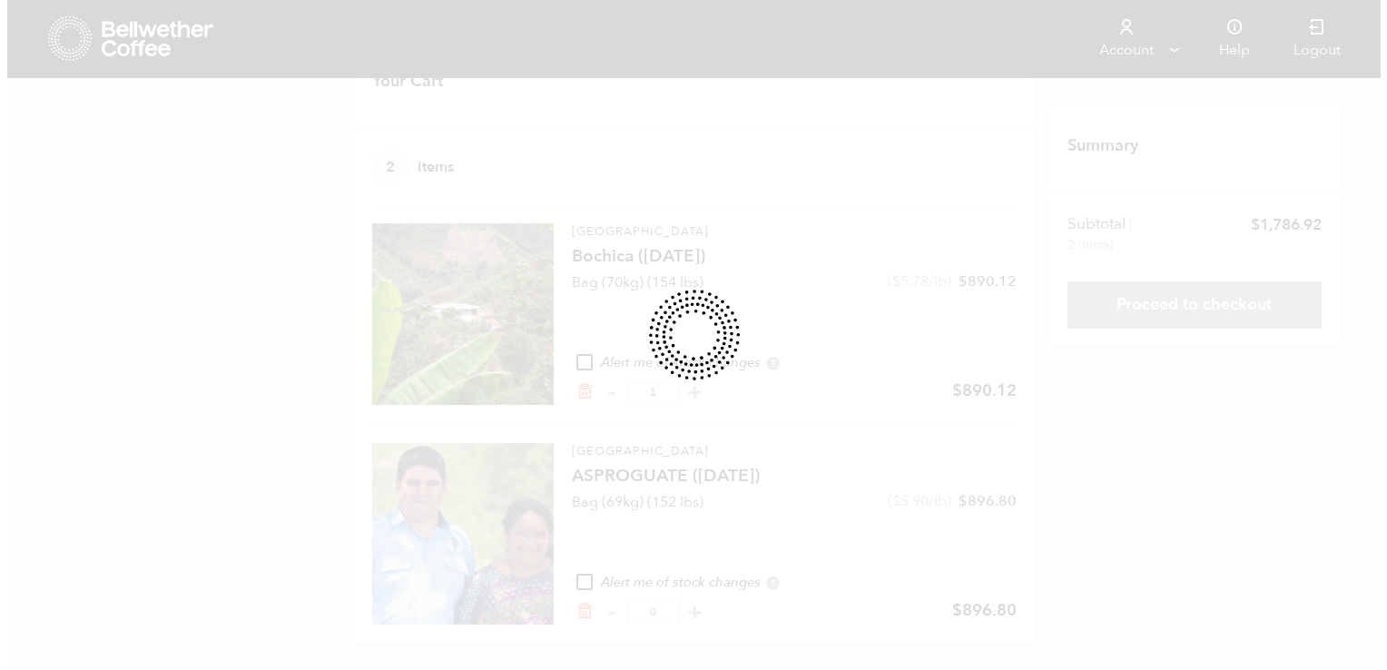
scroll to position [0, 0]
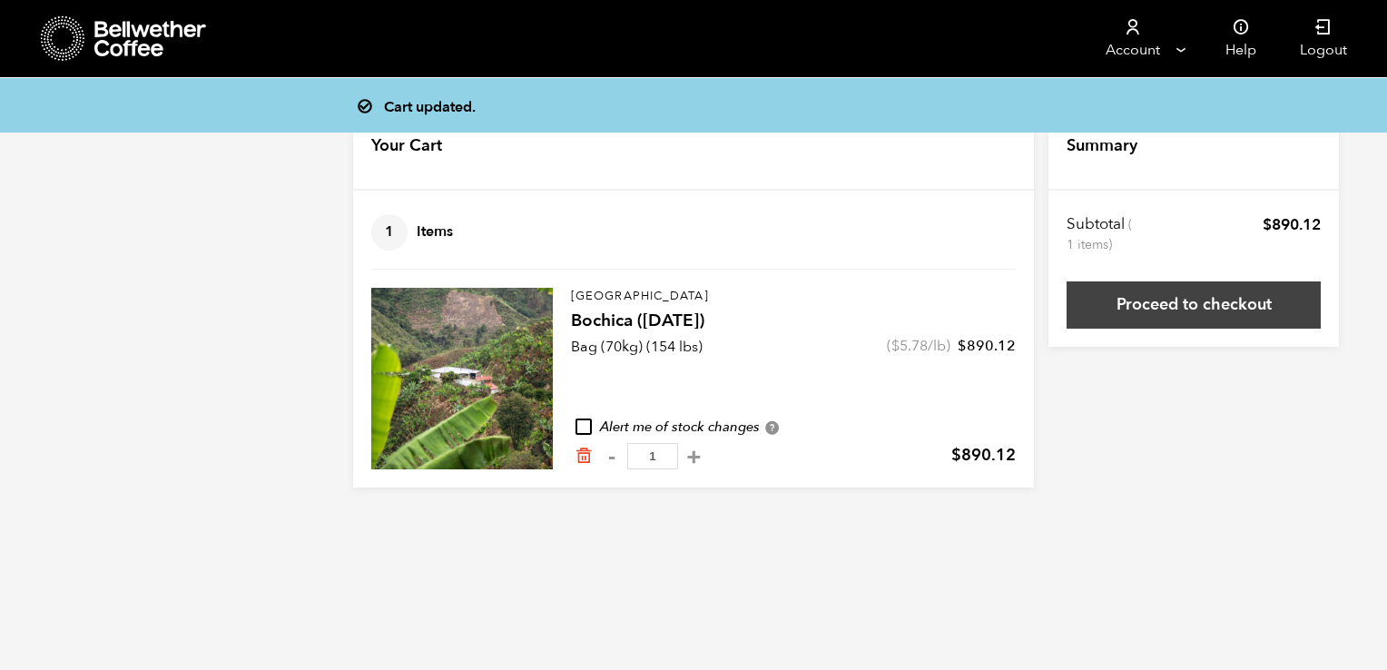
click at [1149, 289] on link "Proceed to checkout" at bounding box center [1194, 304] width 254 height 47
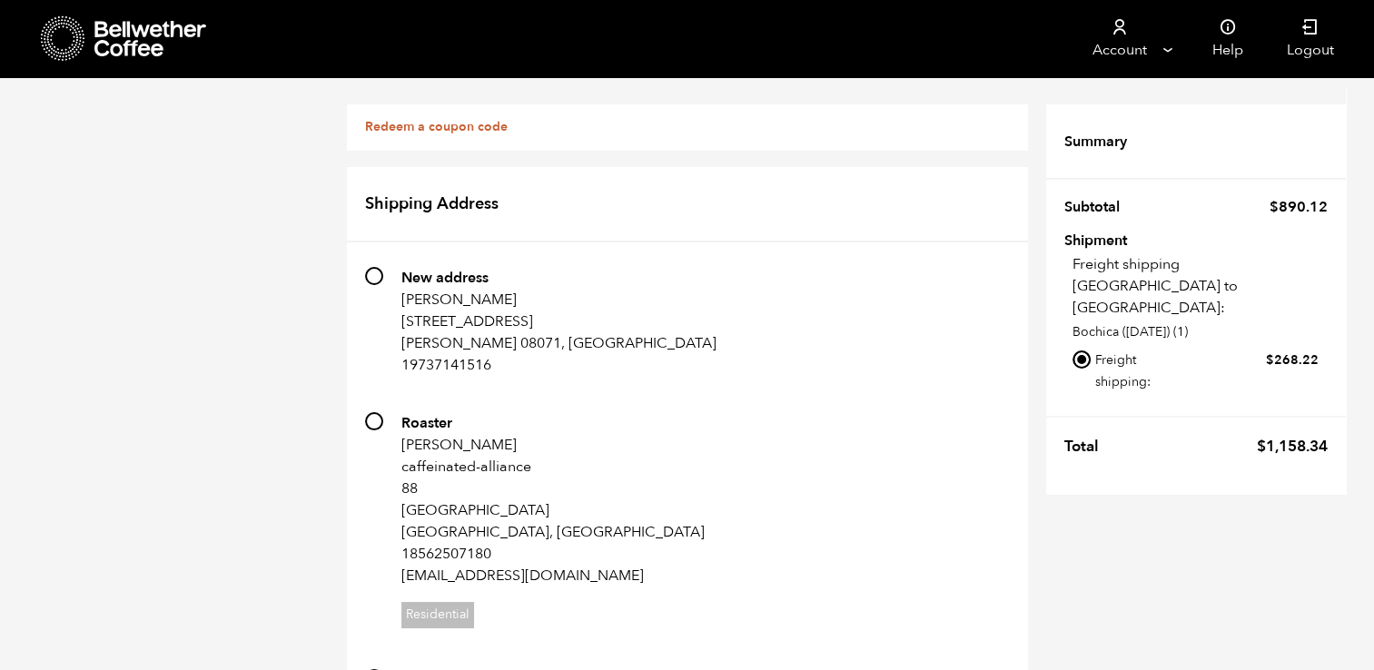
scroll to position [283, 0]
click at [1081, 408] on input "Local pickup - [GEOGRAPHIC_DATA], [GEOGRAPHIC_DATA]" at bounding box center [1081, 417] width 18 height 18
radio input "true"
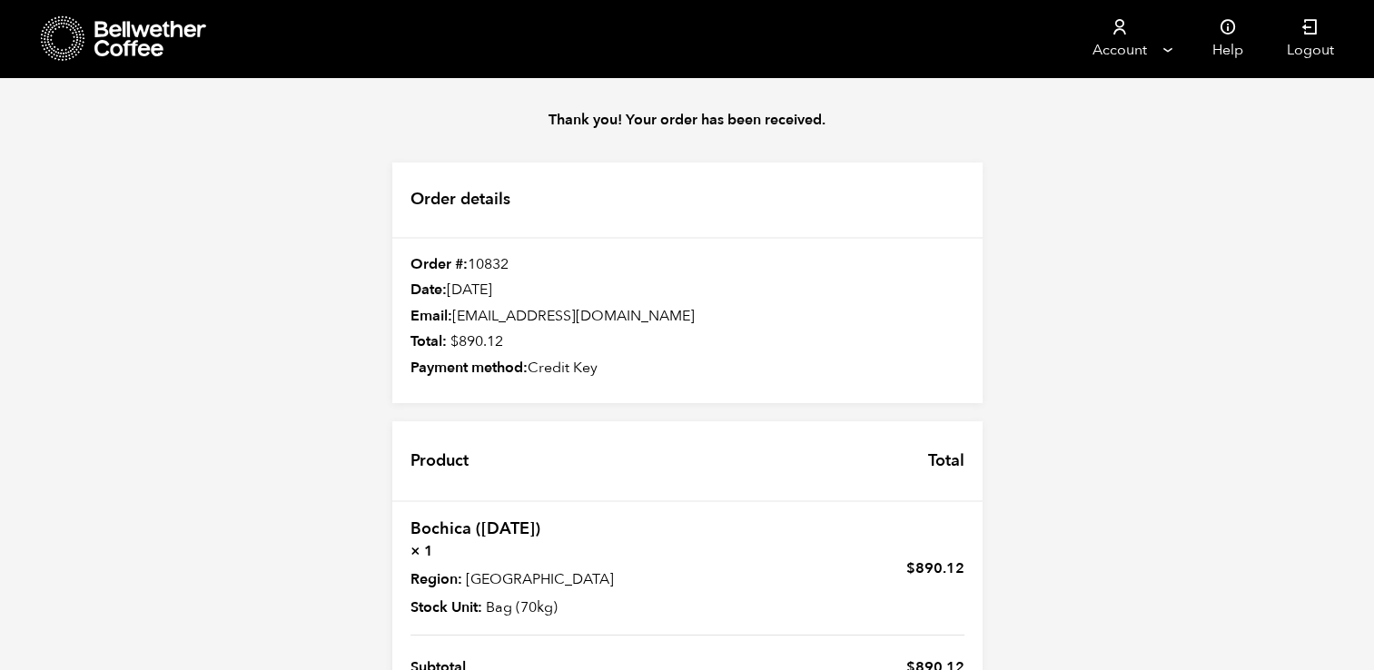
click at [126, 35] on icon at bounding box center [150, 39] width 113 height 36
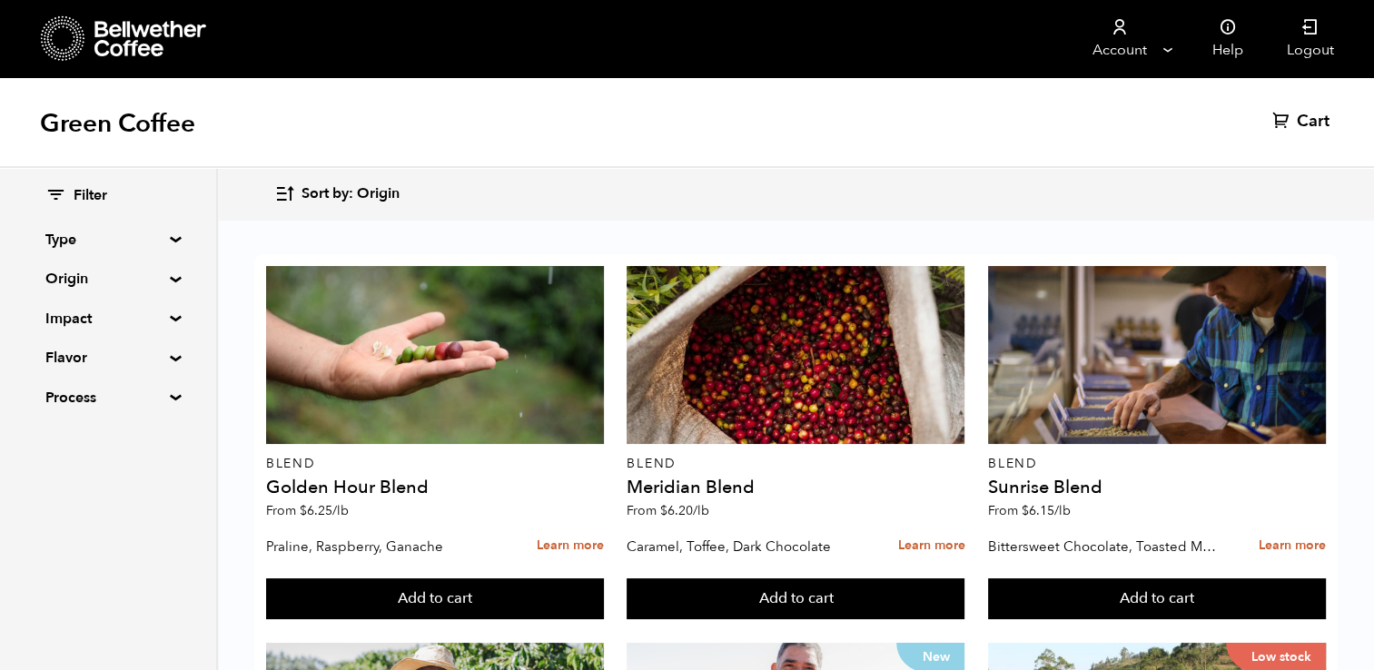
scroll to position [1625, 0]
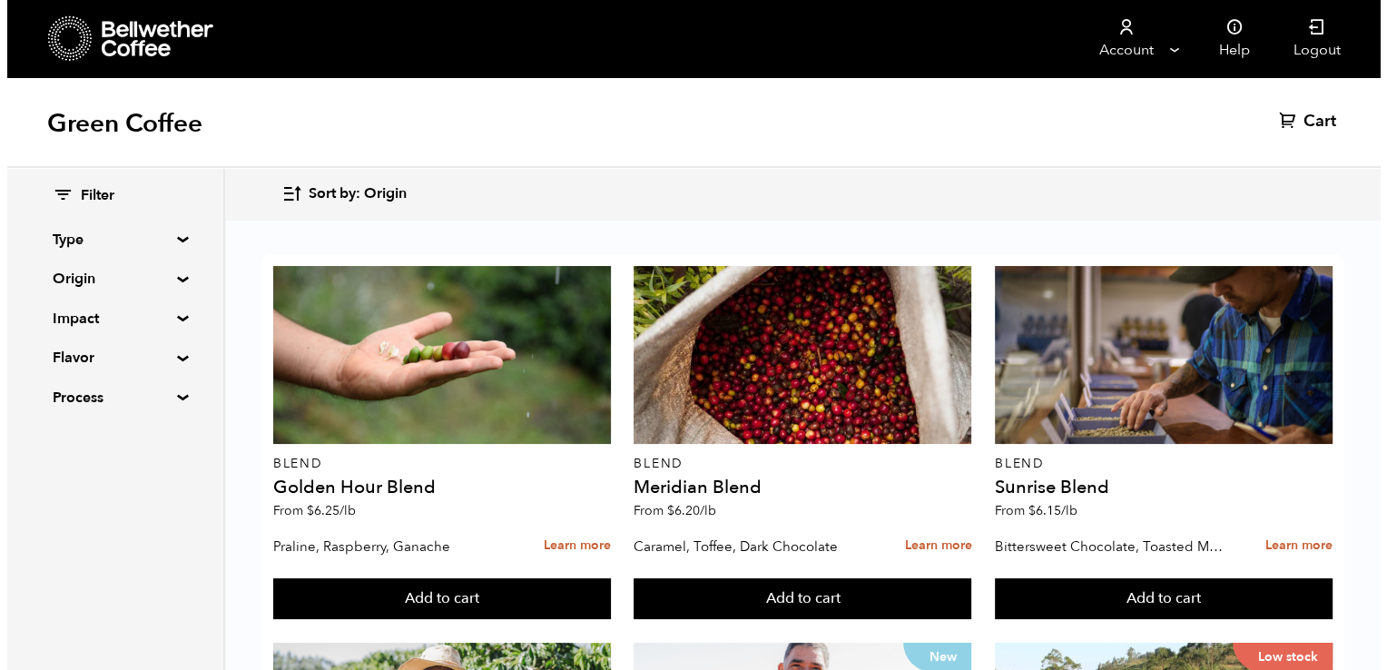
scroll to position [1626, 0]
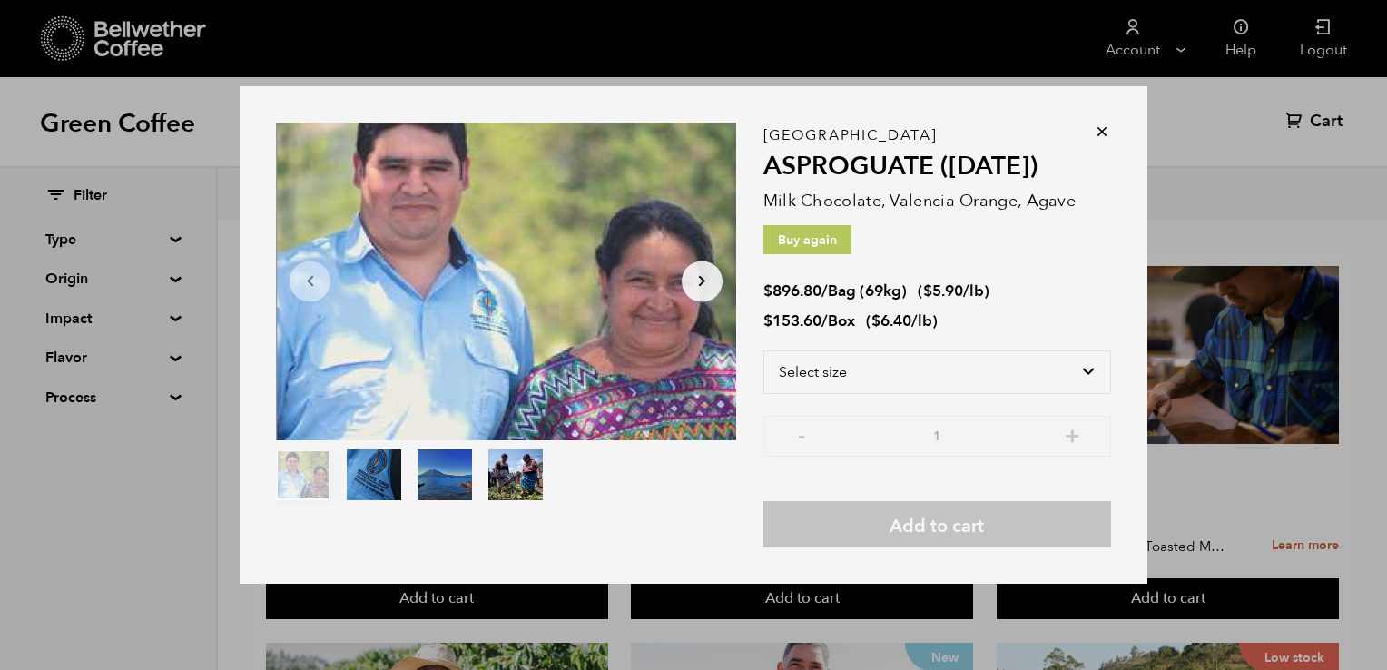
click at [860, 403] on div "Select size Bag (69kg) (152 lbs) Box (24 lbs)" at bounding box center [938, 382] width 348 height 65
click at [857, 376] on select "Select size Bag (69kg) (152 lbs) Box (24 lbs)" at bounding box center [938, 372] width 348 height 44
click at [764, 350] on select "Select size Bag (69kg) (152 lbs) Box (24 lbs)" at bounding box center [938, 372] width 348 height 44
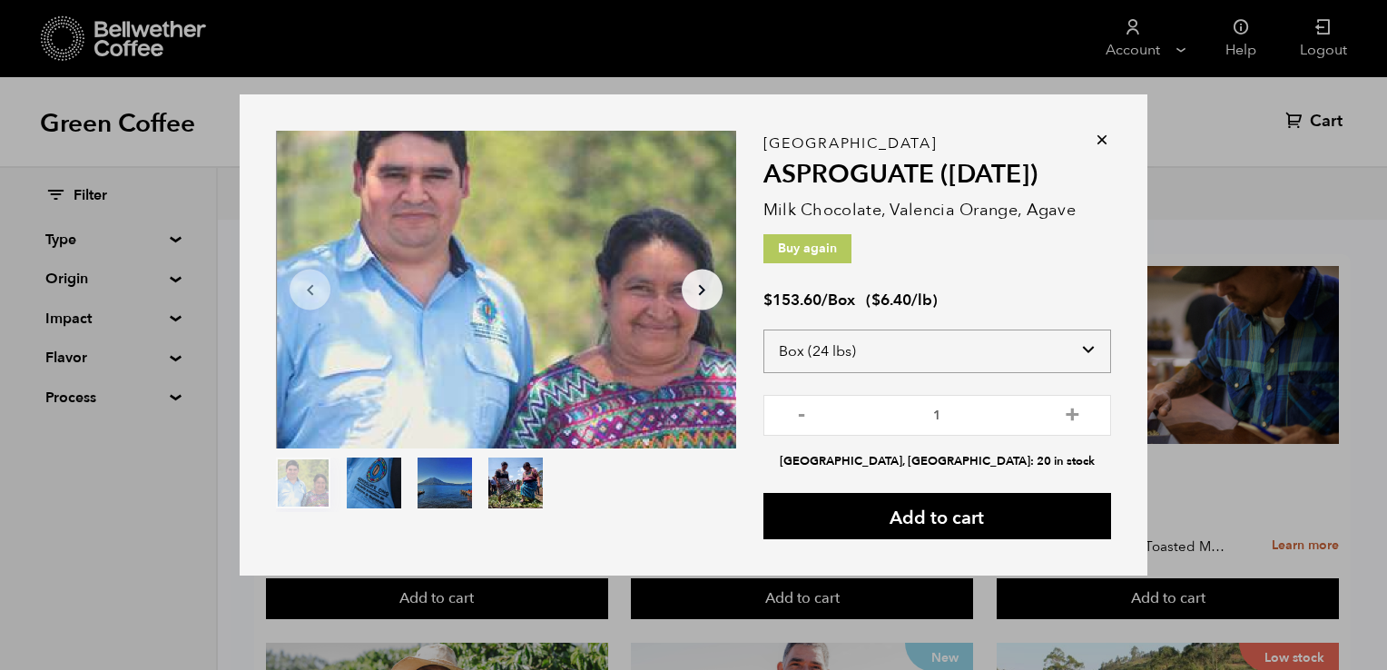
click at [879, 331] on select "Select size Bag (69kg) (152 lbs) Box (24 lbs)" at bounding box center [938, 352] width 348 height 44
click at [1004, 269] on div "Guatemala ASPROGUATE (JUN 25) Milk Chocolate, Valencia Orange, Agave Buy again …" at bounding box center [938, 341] width 348 height 396
click at [909, 362] on select "Select size Bag (69kg) (152 lbs) Box (24 lbs)" at bounding box center [938, 352] width 348 height 44
click at [764, 330] on select "Select size Bag (69kg) (152 lbs) Box (24 lbs)" at bounding box center [938, 352] width 348 height 44
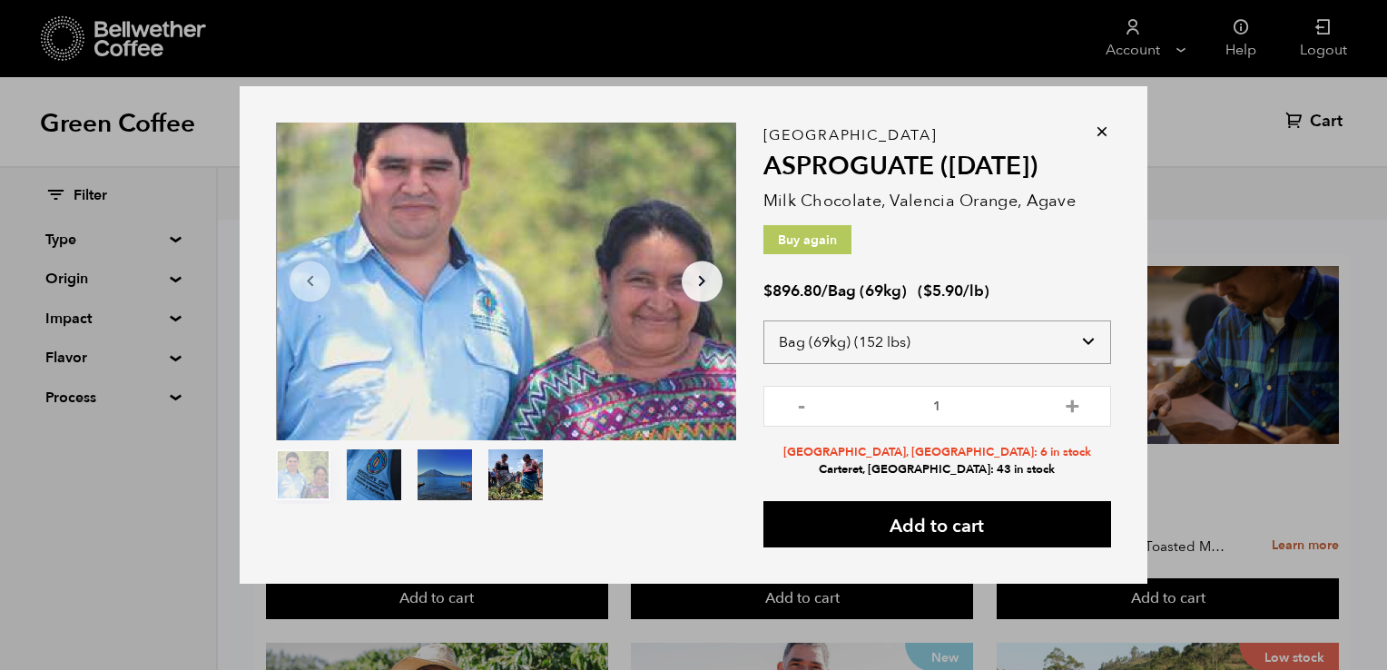
click at [880, 336] on select "Select size Bag (69kg) (152 lbs) Box (24 lbs)" at bounding box center [938, 343] width 348 height 44
click at [764, 330] on select "Select size Bag (69kg) (152 lbs) Box (24 lbs)" at bounding box center [938, 343] width 348 height 44
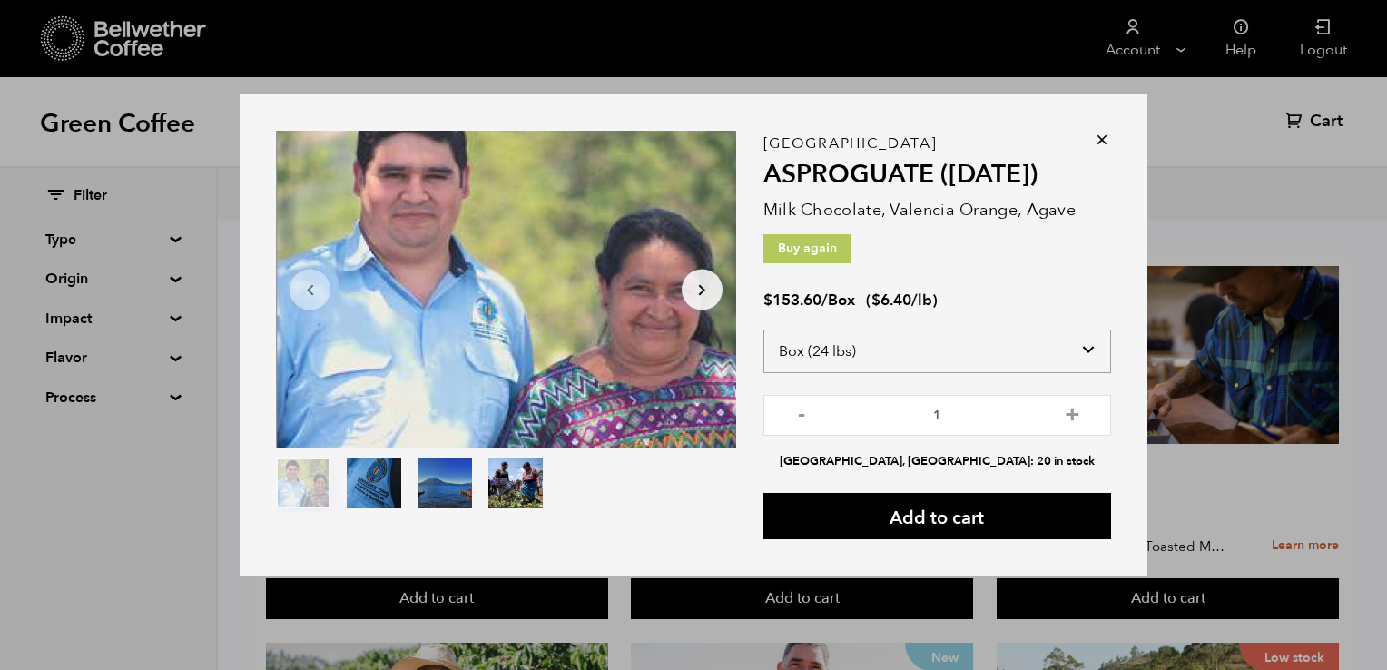
click at [872, 365] on select "Select size Bag (69kg) (152 lbs) Box (24 lbs)" at bounding box center [938, 352] width 348 height 44
select select "bag-2"
click at [764, 330] on select "Select size Bag (69kg) (152 lbs) Box (24 lbs)" at bounding box center [938, 352] width 348 height 44
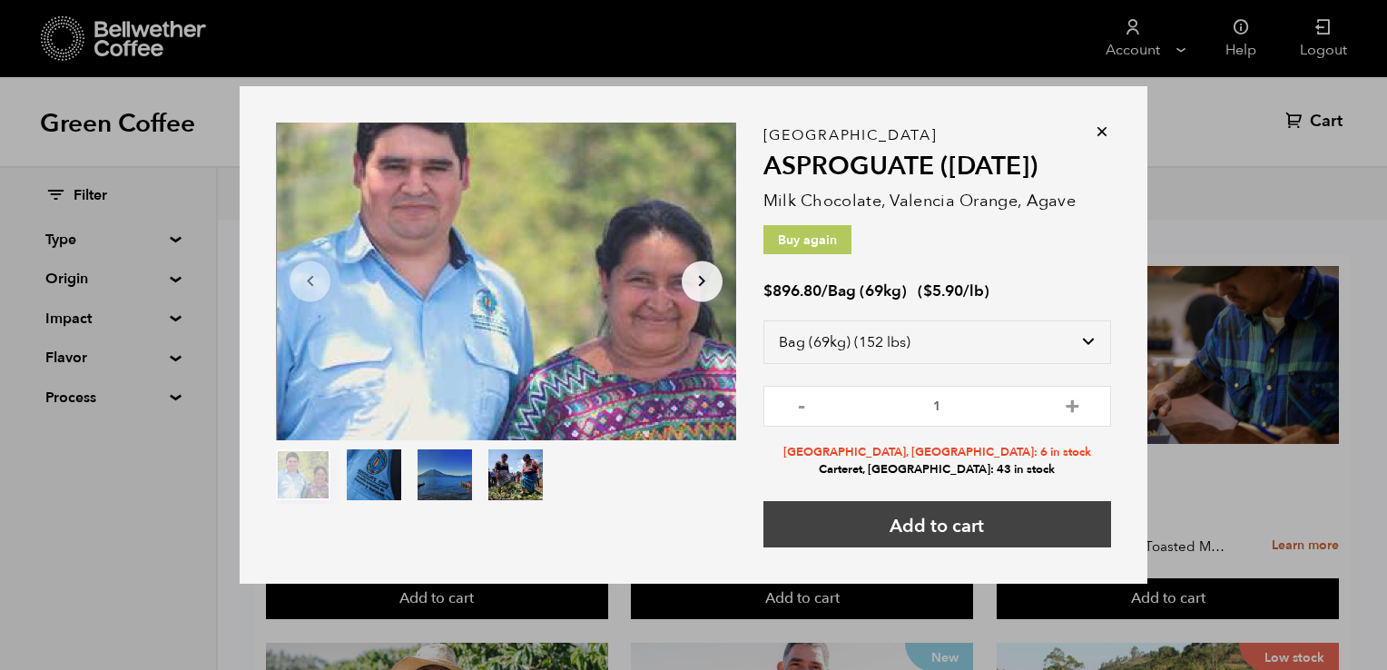
click at [901, 521] on button "Add to cart" at bounding box center [938, 524] width 348 height 46
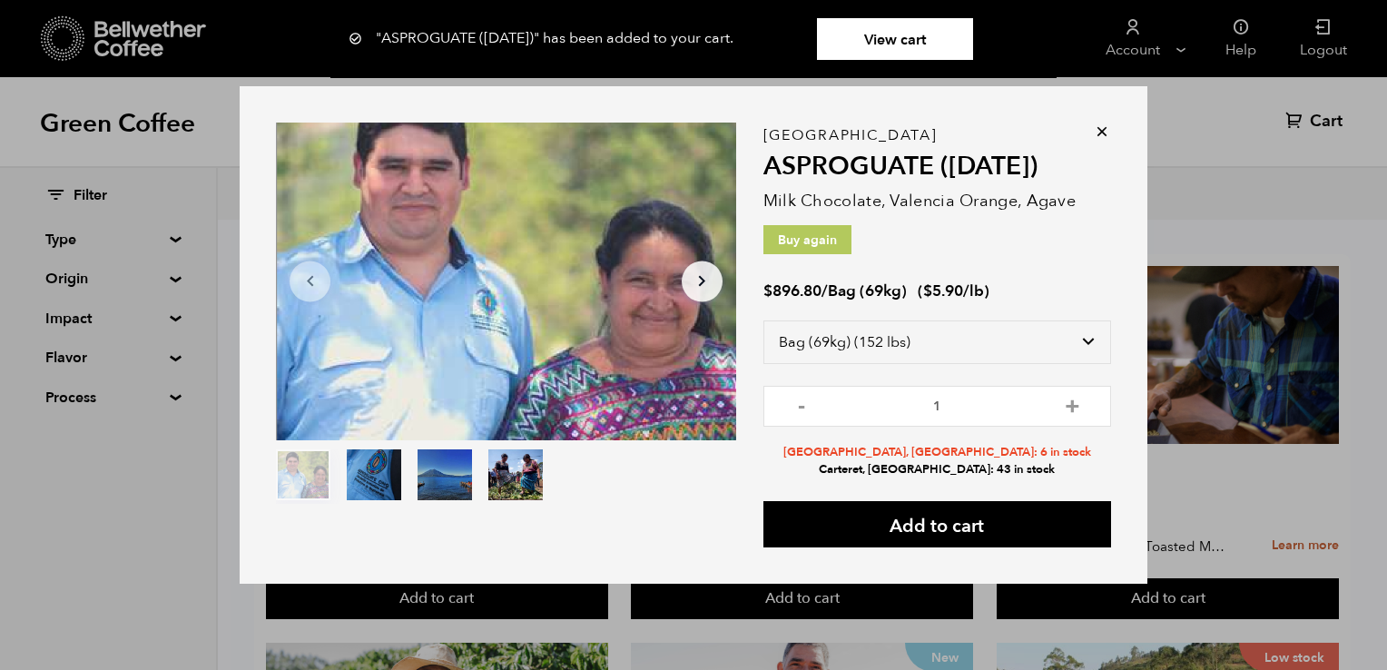
click at [1293, 36] on div "Item 1 of 4 Arrow Left Arrow Right item 0 item 1 item 2 item 3 Item 1 of 4 "ASP…" at bounding box center [693, 335] width 1387 height 670
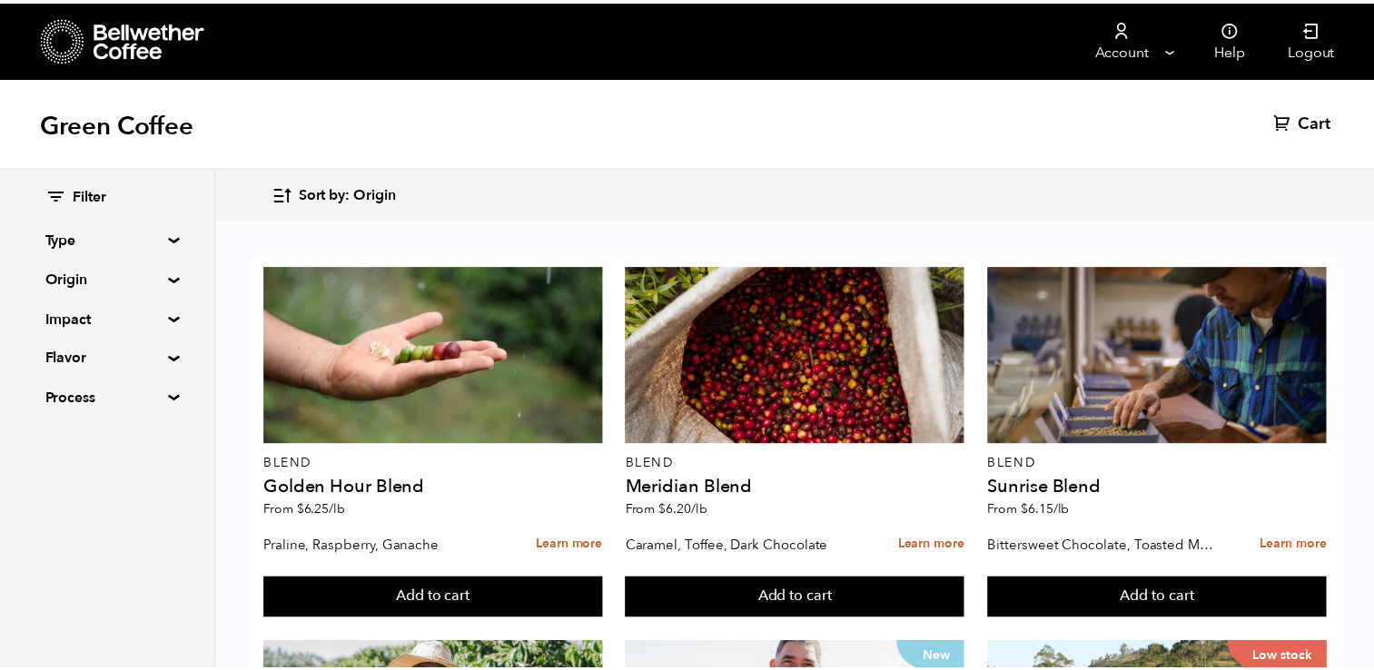
scroll to position [1625, 0]
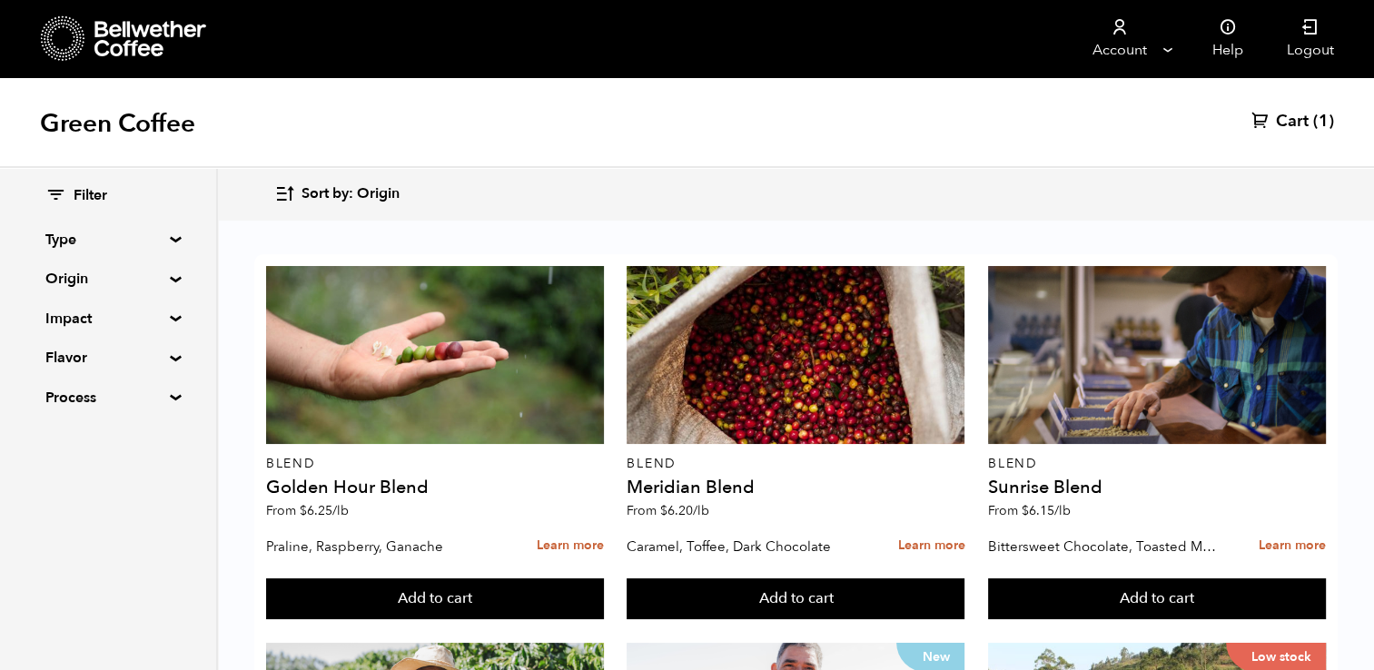
click at [1297, 124] on span "Cart" at bounding box center [1292, 122] width 33 height 22
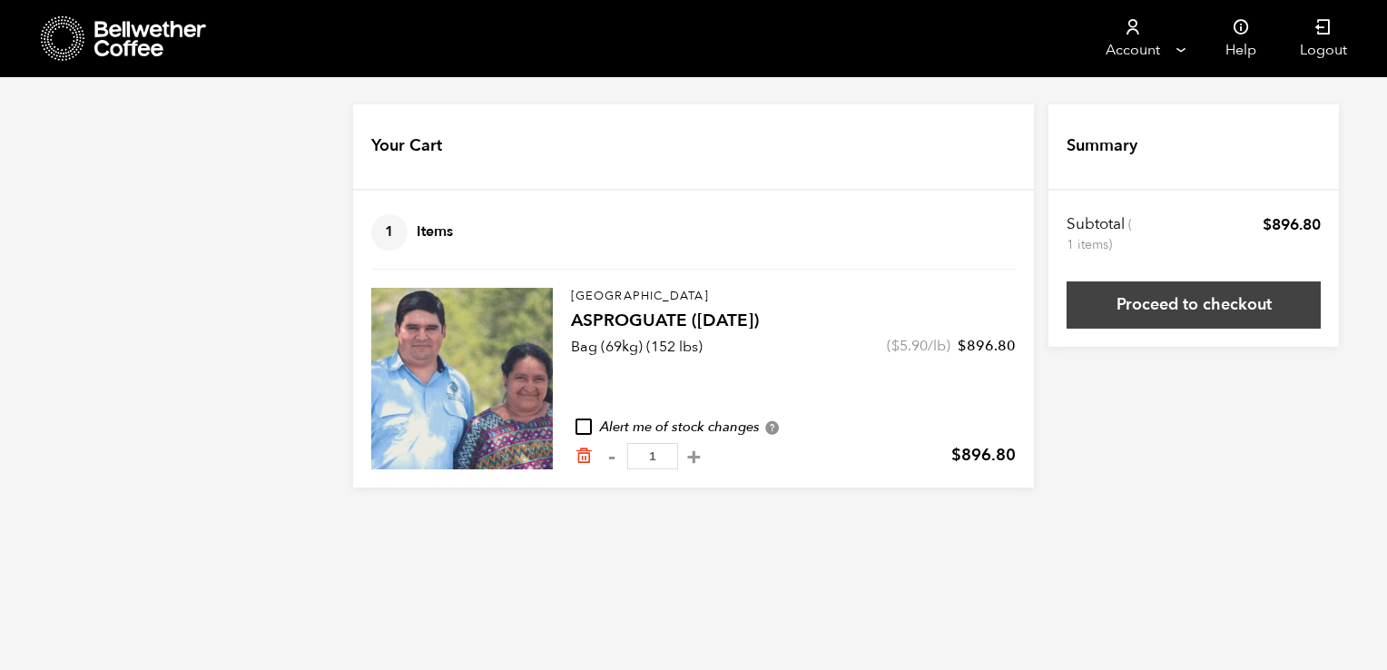
click at [1128, 289] on link "Proceed to checkout" at bounding box center [1194, 304] width 254 height 47
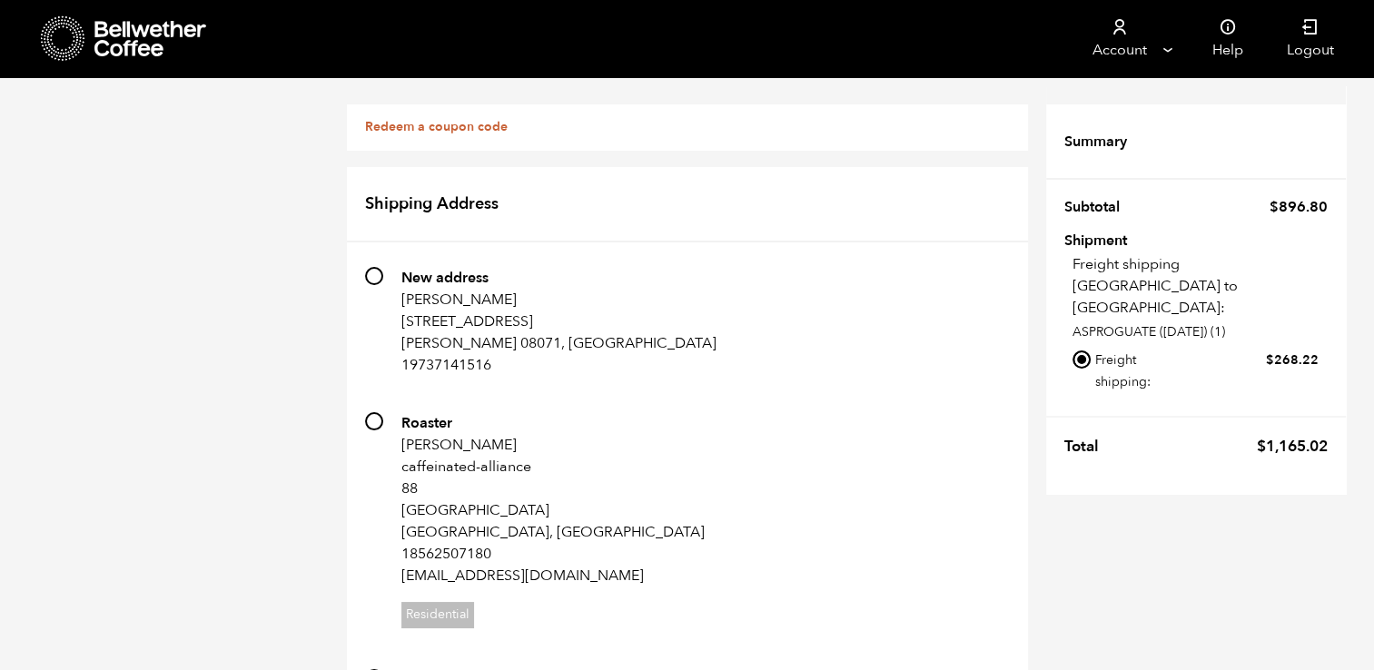
scroll to position [966, 0]
radio input "true"
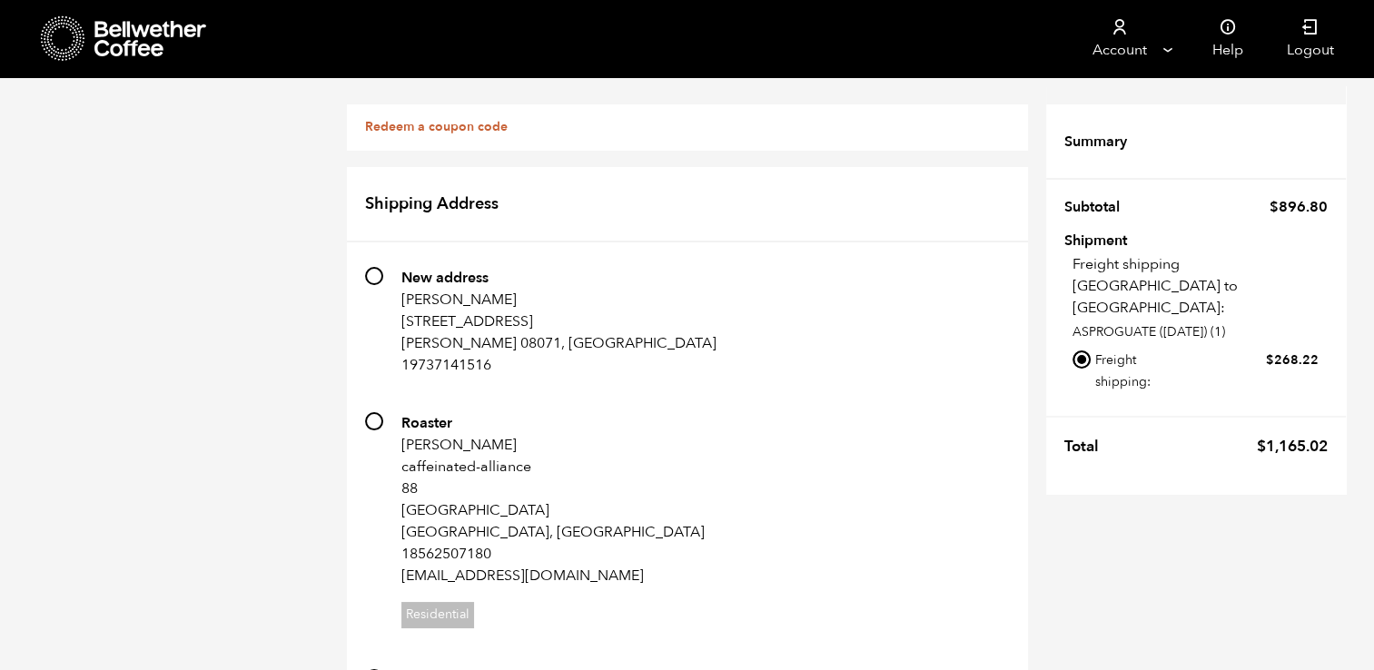
checkbox input "true"
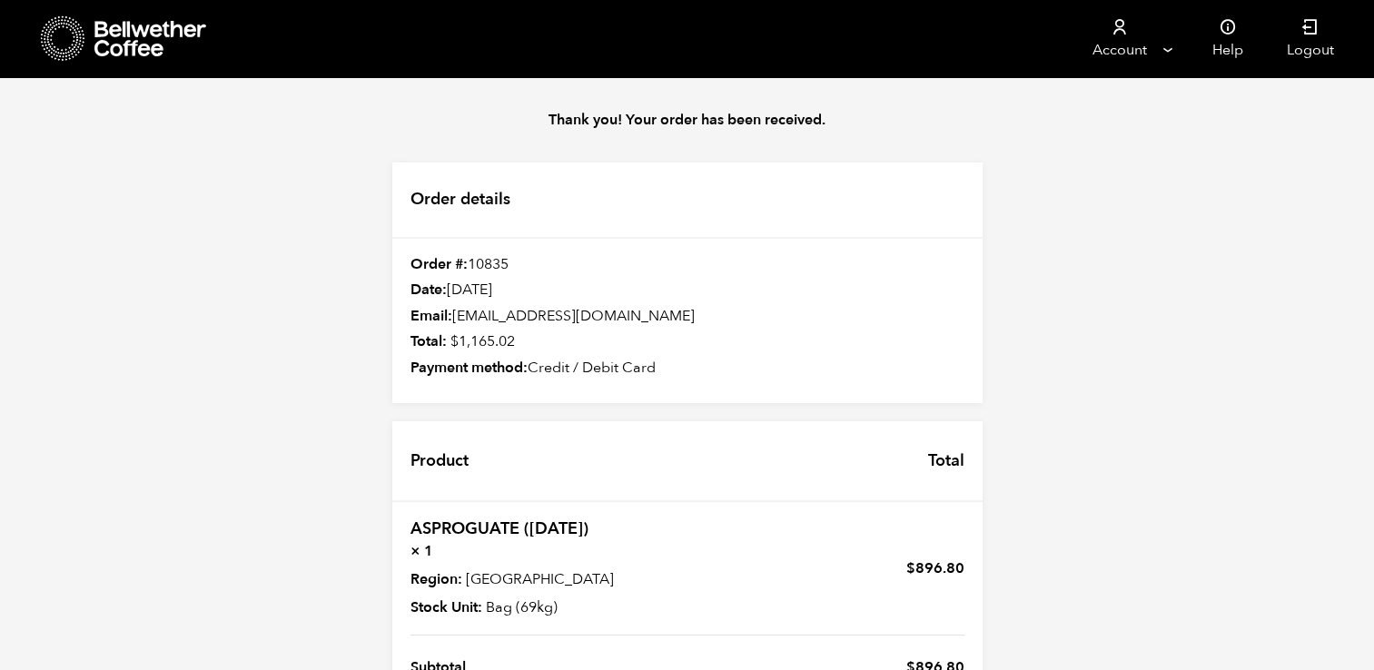
scroll to position [190, 0]
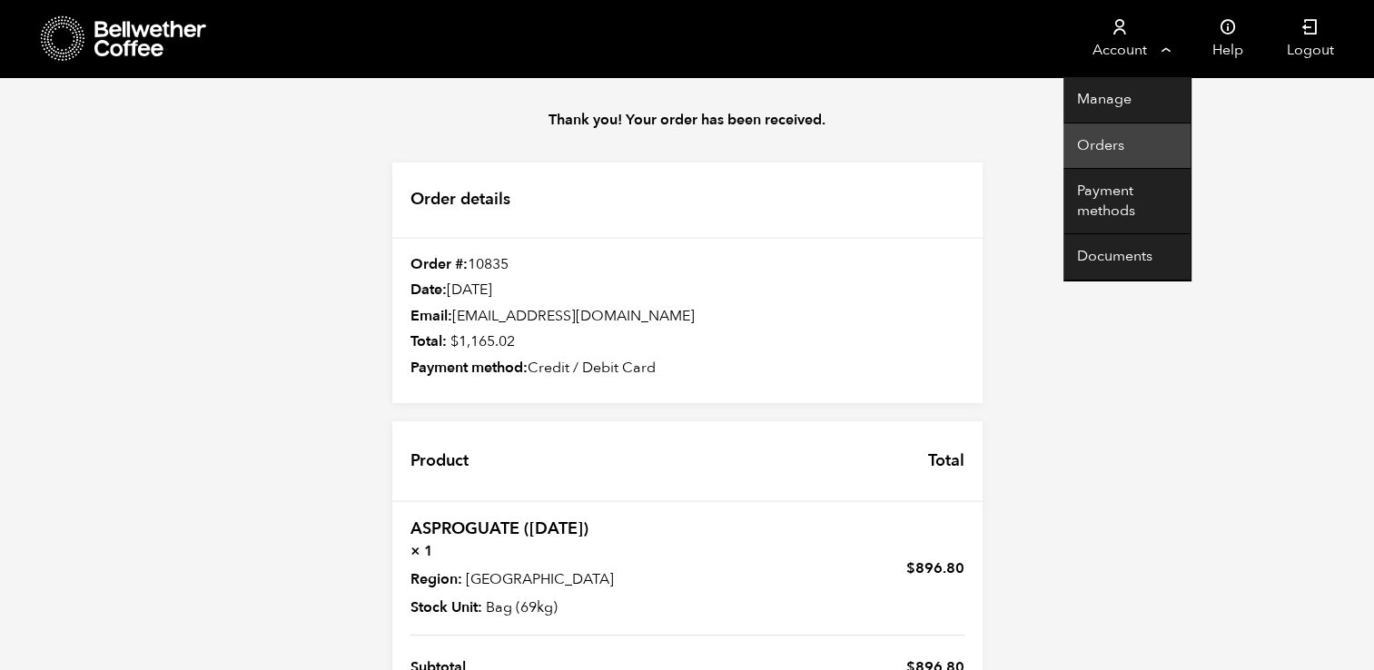
click at [1101, 143] on link "Orders" at bounding box center [1126, 146] width 127 height 46
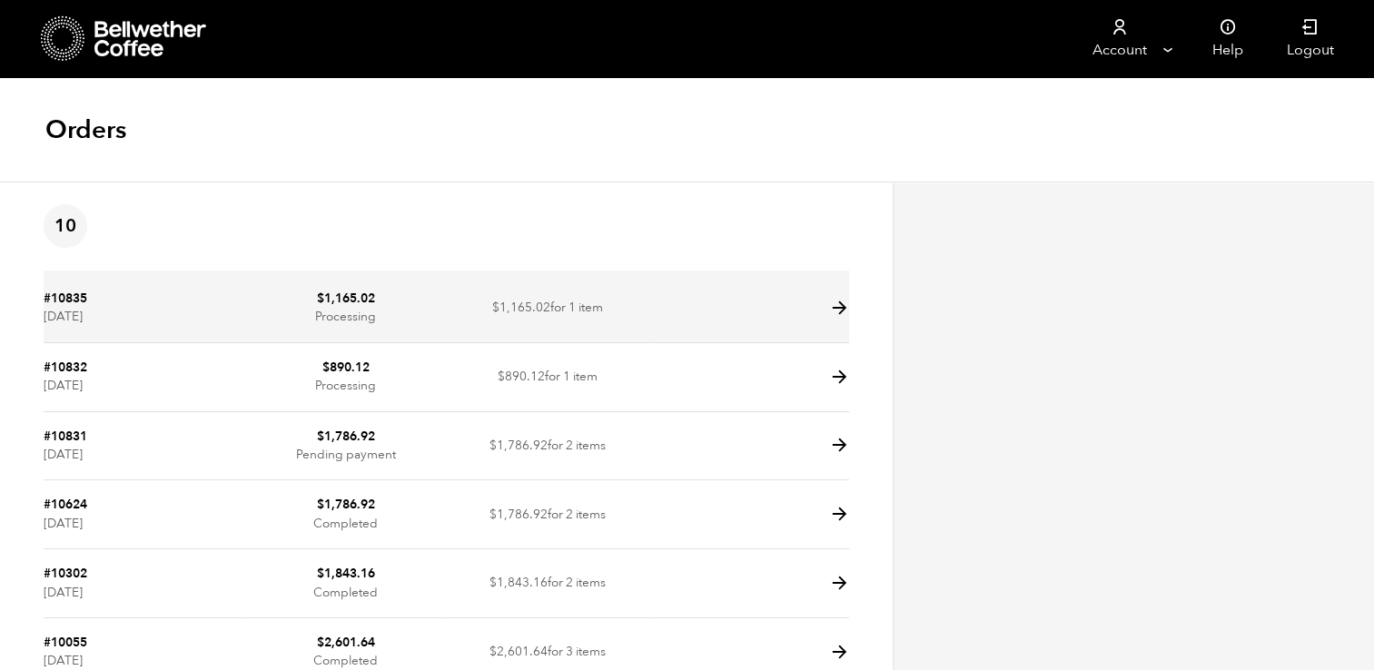
click at [828, 311] on icon at bounding box center [838, 308] width 21 height 21
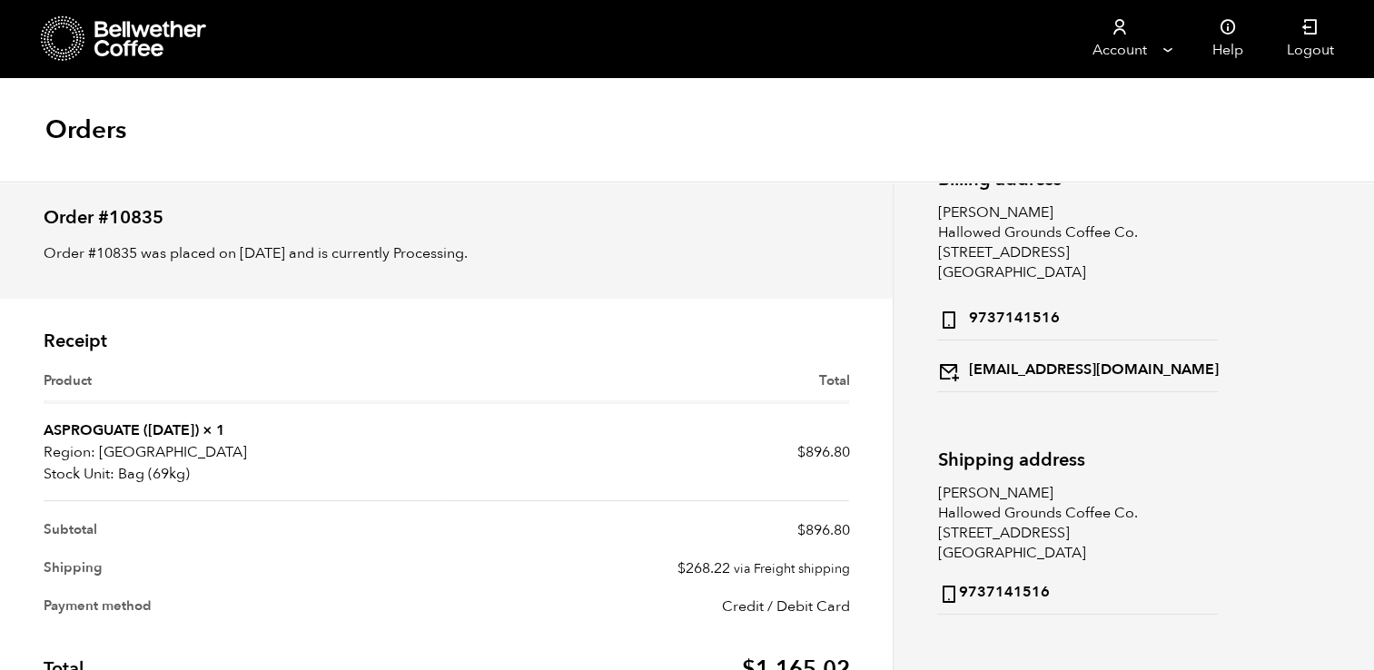
scroll to position [144, 0]
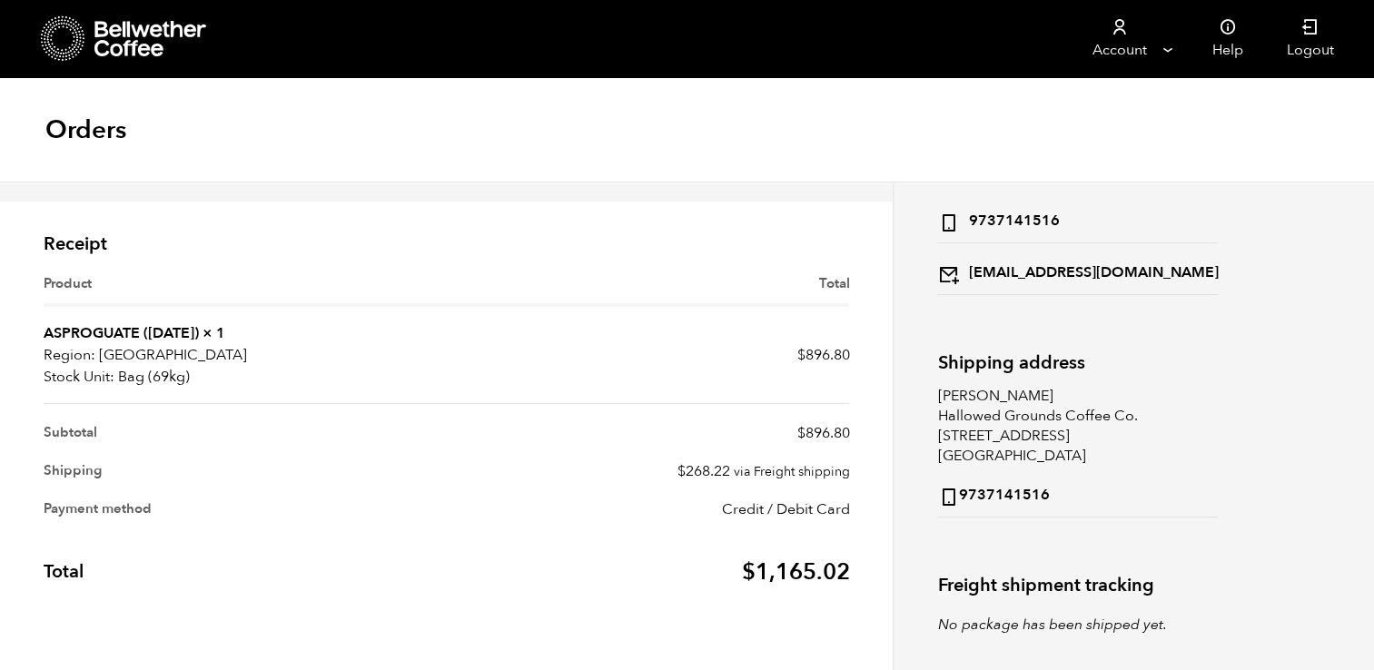
click at [996, 621] on icon "No package has been shipped yet." at bounding box center [1051, 625] width 229 height 20
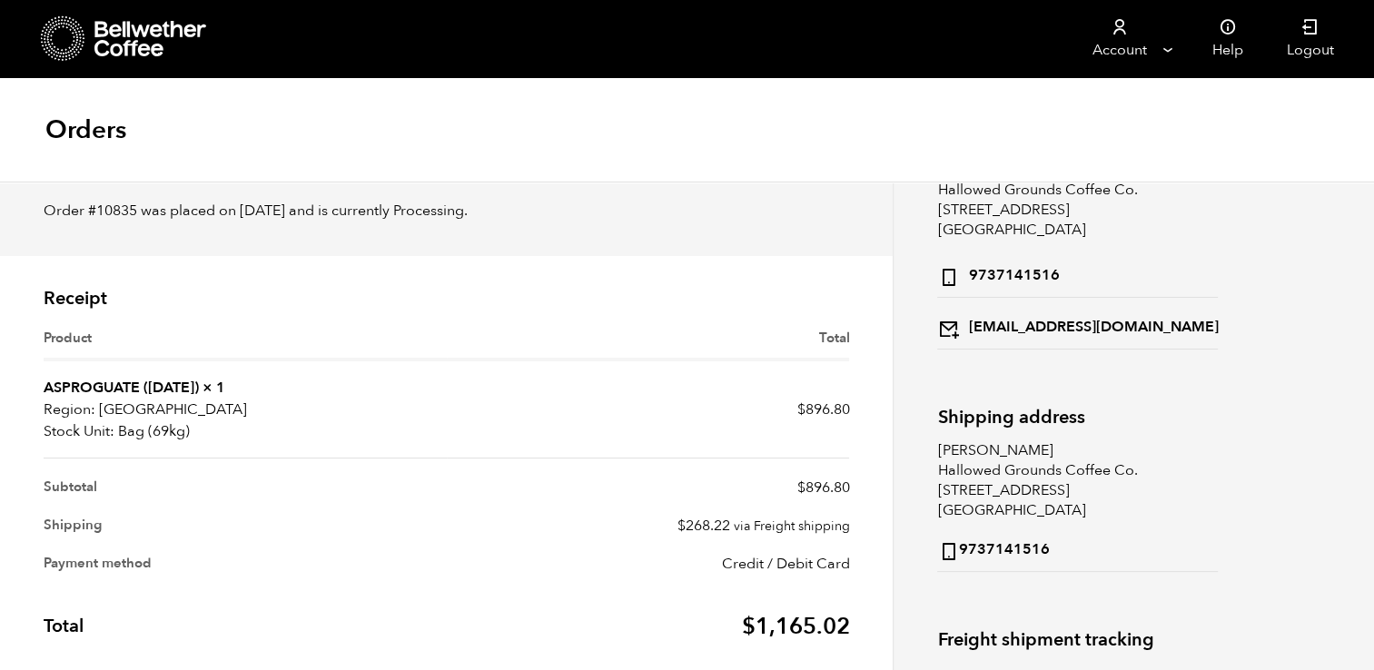
scroll to position [91, 0]
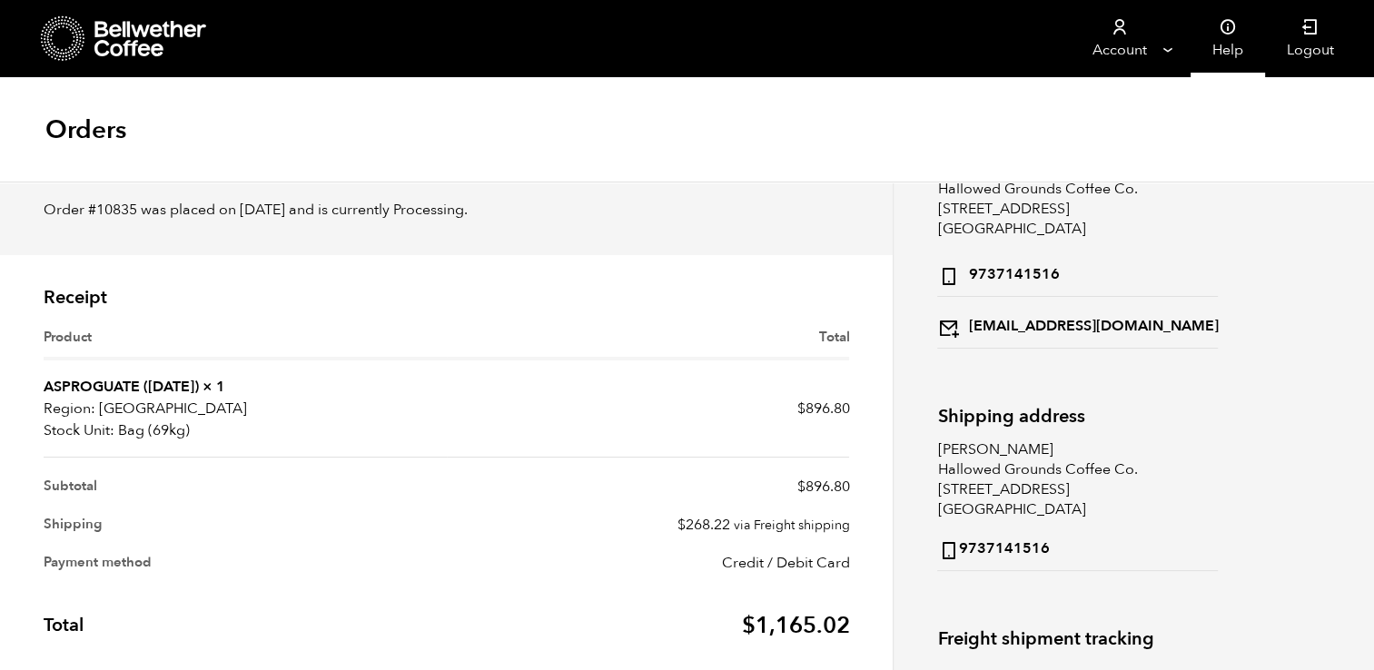
click at [1233, 36] on link "Help" at bounding box center [1227, 38] width 74 height 77
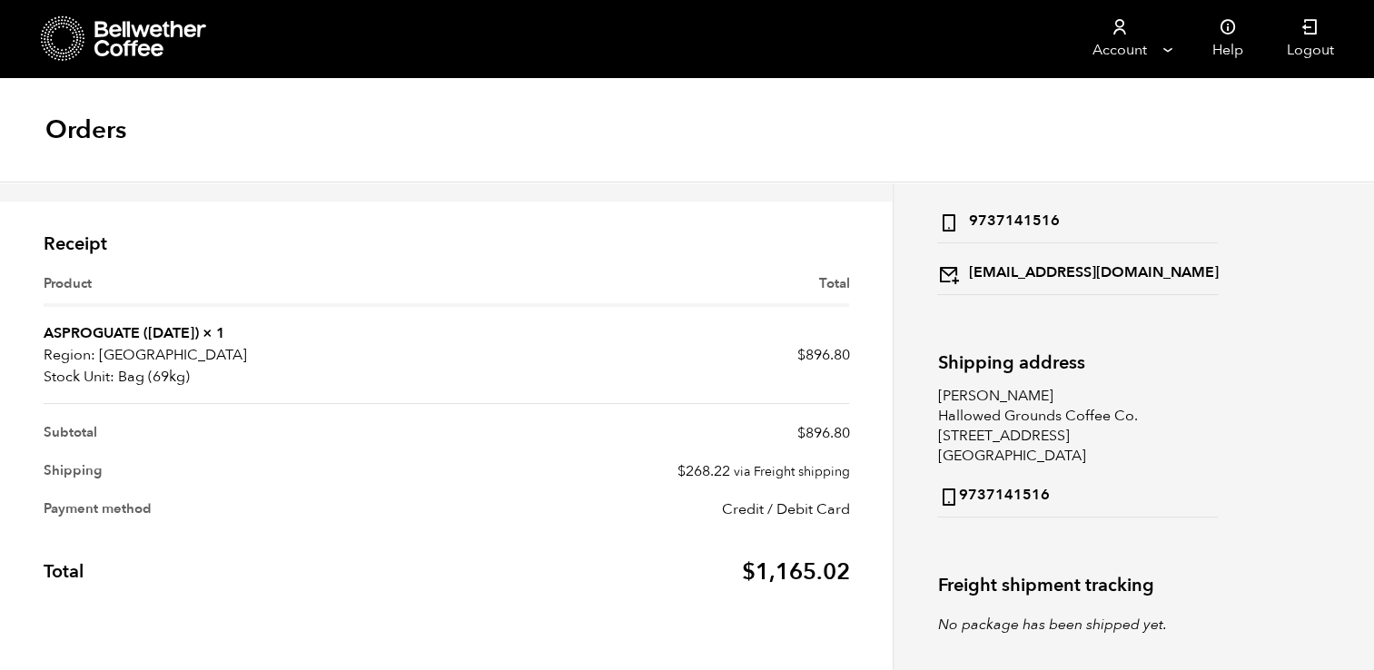
scroll to position [143, 0]
click at [855, 251] on div "Receipt Product Total ASPROGUATE ([DATE]) × 1 Region: [GEOGRAPHIC_DATA] Stock U…" at bounding box center [446, 426] width 833 height 402
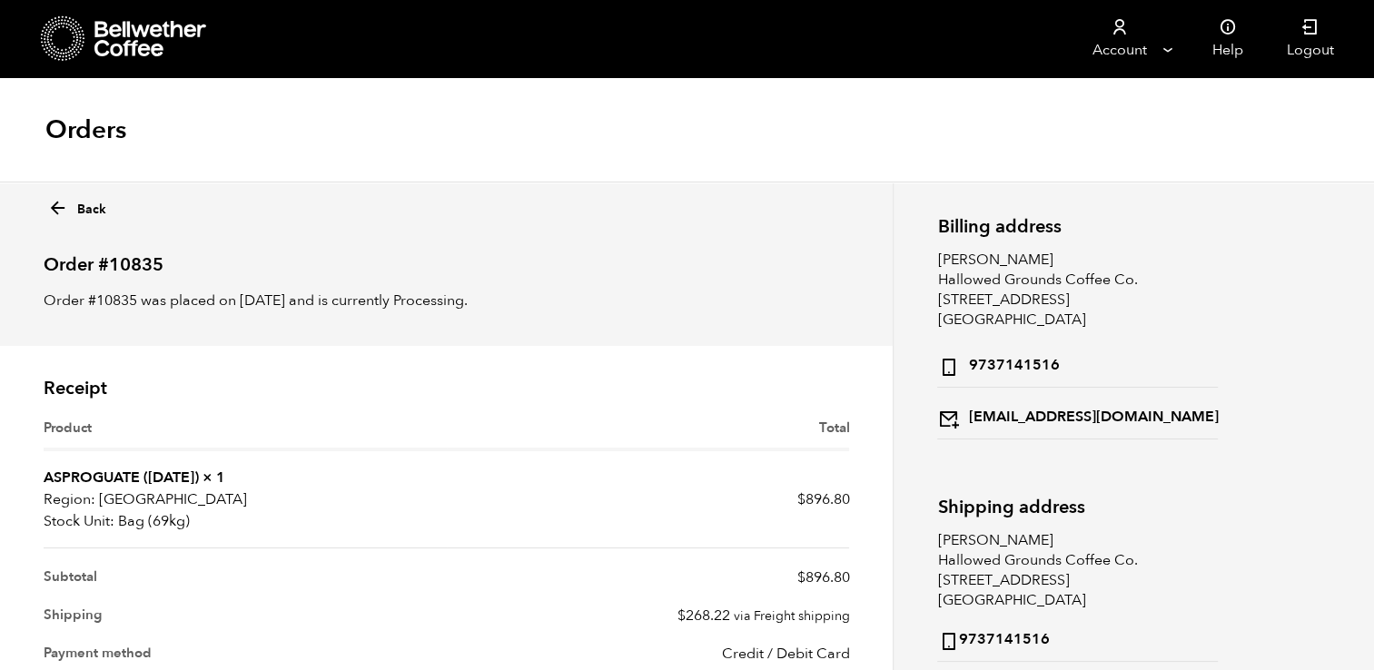
scroll to position [144, 0]
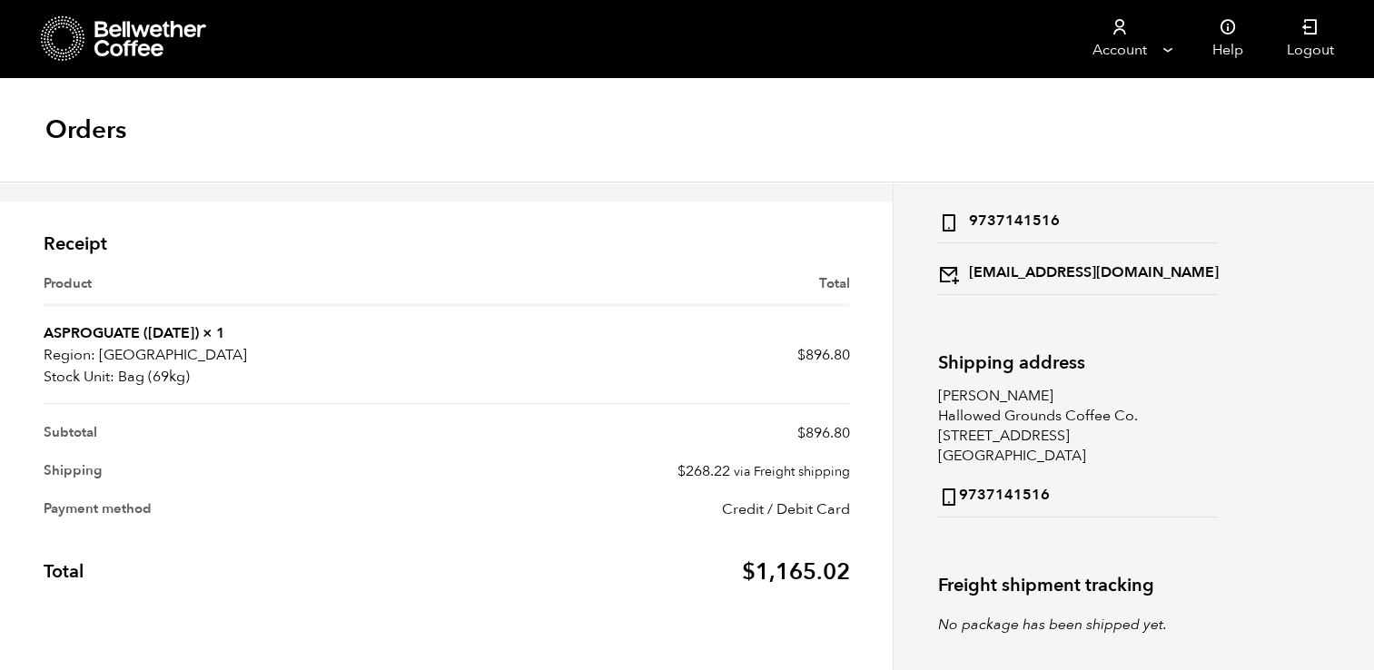
drag, startPoint x: 726, startPoint y: 469, endPoint x: 574, endPoint y: 239, distance: 276.5
click at [574, 239] on h2 "Receipt" at bounding box center [446, 244] width 805 height 22
